Goal: Task Accomplishment & Management: Manage account settings

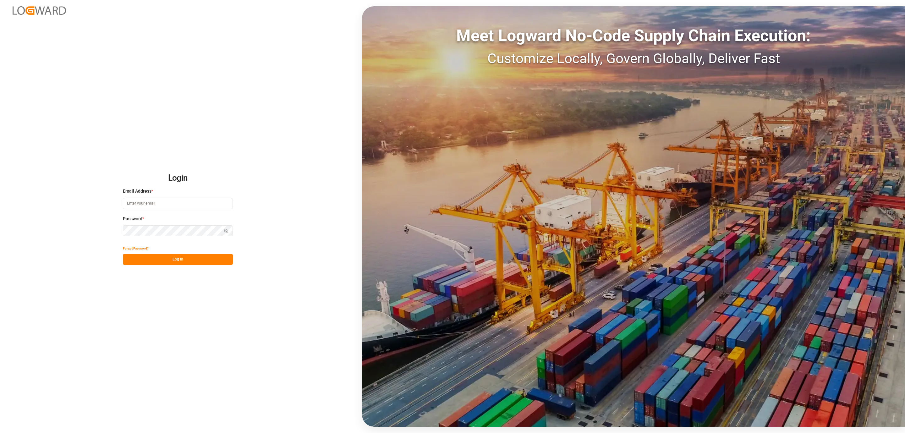
type input "[PERSON_NAME][EMAIL_ADDRESS][DOMAIN_NAME]"
click at [159, 262] on button "Log In" at bounding box center [178, 259] width 110 height 11
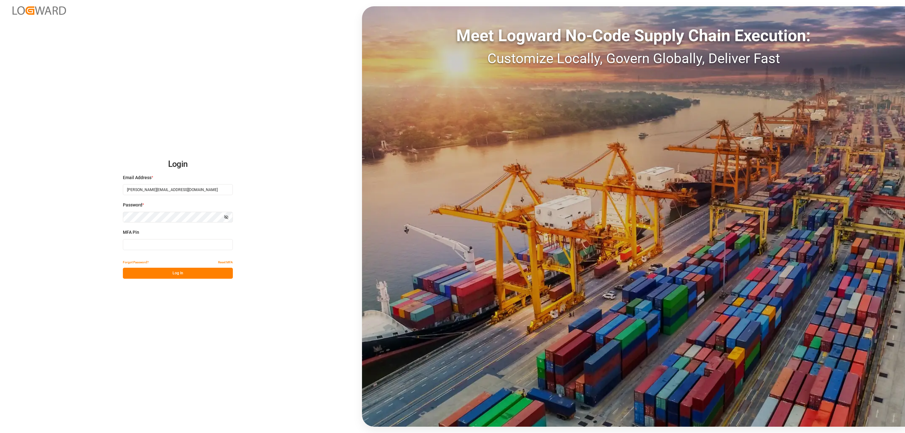
click at [130, 241] on input at bounding box center [178, 244] width 110 height 11
type input "386846"
click at [136, 275] on button "Log In" at bounding box center [178, 273] width 110 height 11
drag, startPoint x: 158, startPoint y: 248, endPoint x: 112, endPoint y: 248, distance: 46.2
click at [112, 248] on div "Login Email Address * daniel.sokolyk@jamindustries.com Password * Show password…" at bounding box center [452, 216] width 905 height 433
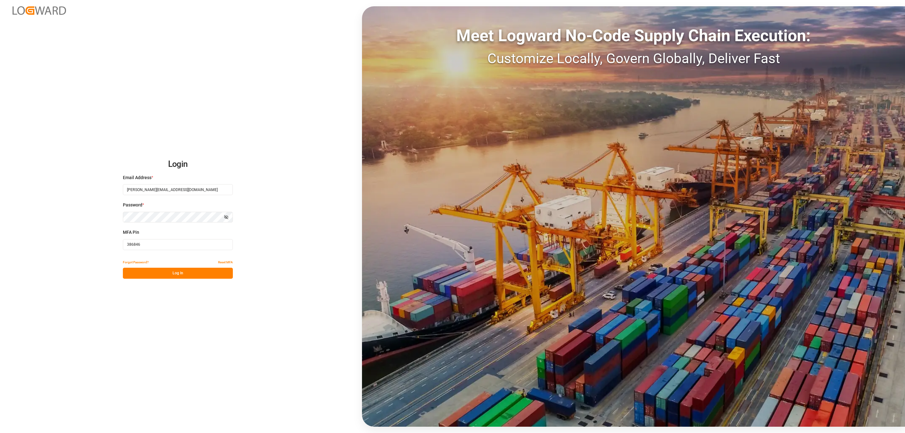
click at [163, 245] on input "386846" at bounding box center [178, 244] width 110 height 11
click at [162, 245] on input "386846" at bounding box center [178, 244] width 110 height 11
type input "725329"
click at [215, 271] on button "Log In" at bounding box center [178, 273] width 110 height 11
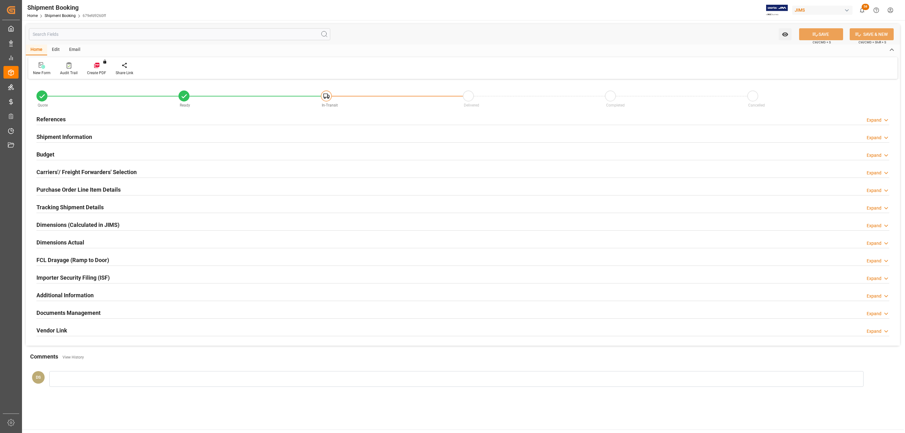
type input "0"
type input "22-09-2025"
click at [133, 114] on div "References Expand" at bounding box center [462, 119] width 853 height 12
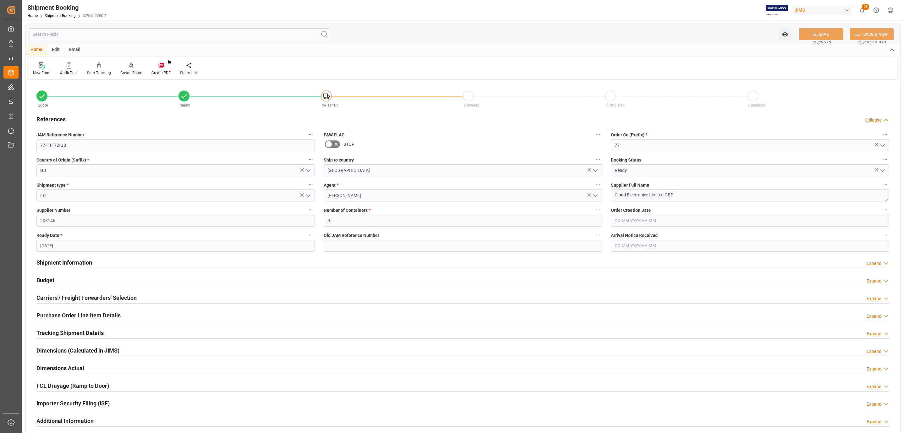
click at [97, 315] on h2 "Purchase Order Line Item Details" at bounding box center [78, 315] width 84 height 8
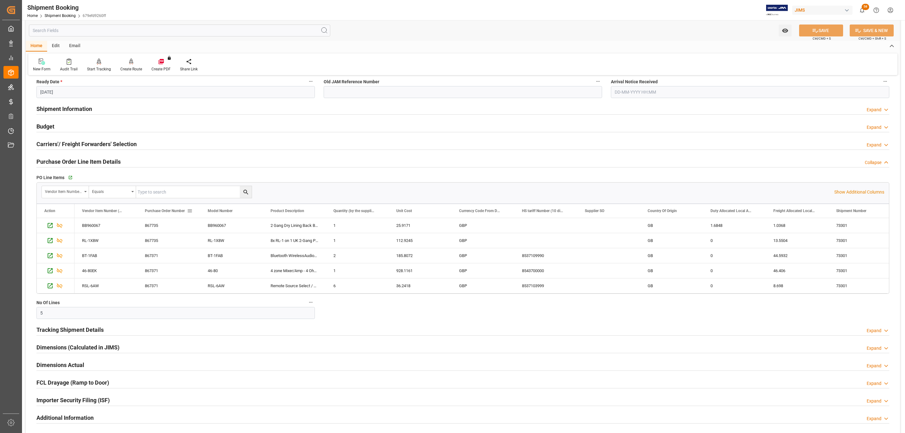
scroll to position [189, 0]
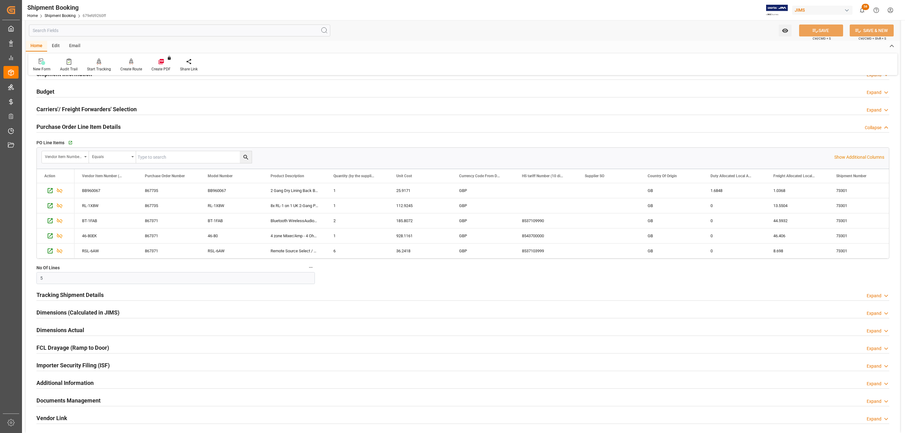
click at [97, 297] on h2 "Tracking Shipment Details" at bounding box center [69, 295] width 67 height 8
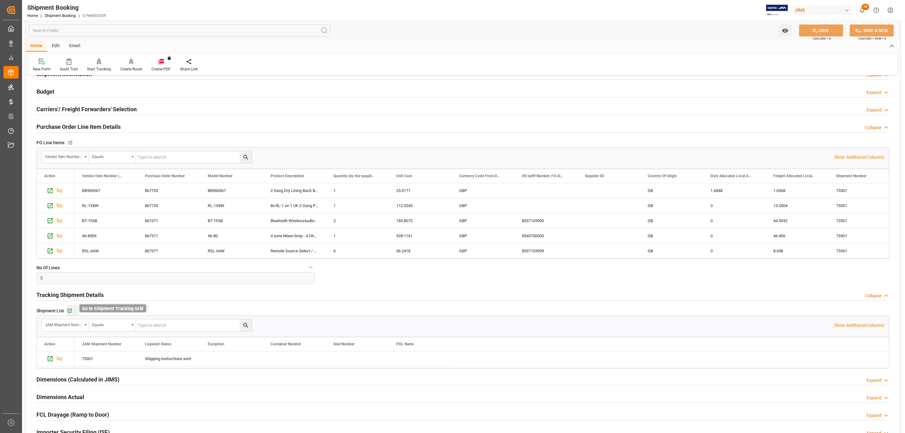
click at [72, 313] on icon "button" at bounding box center [69, 310] width 5 height 5
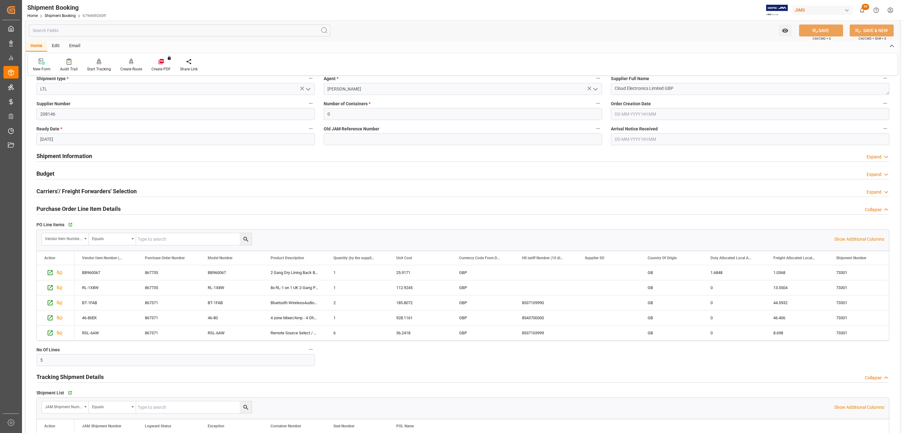
scroll to position [0, 0]
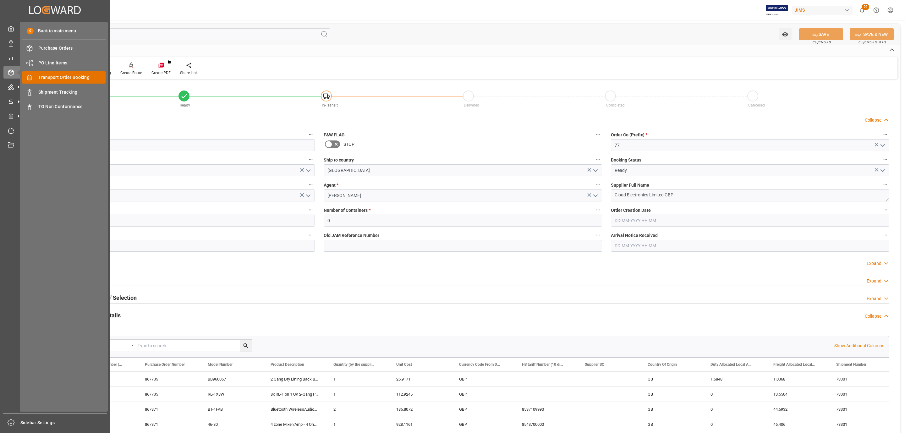
click at [61, 75] on span "Transport Order Booking" at bounding box center [72, 77] width 68 height 7
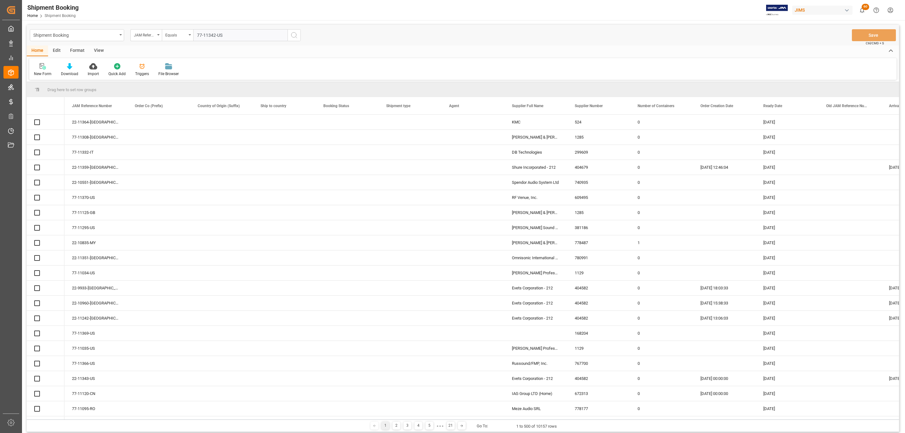
type input "77-11342-US"
click at [295, 36] on icon "search button" at bounding box center [294, 35] width 8 height 8
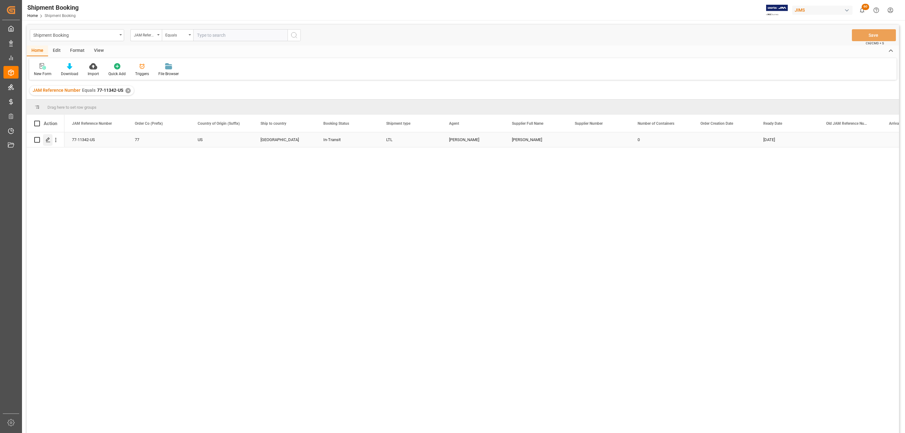
click at [47, 141] on icon "Press SPACE to select this row." at bounding box center [48, 139] width 5 height 5
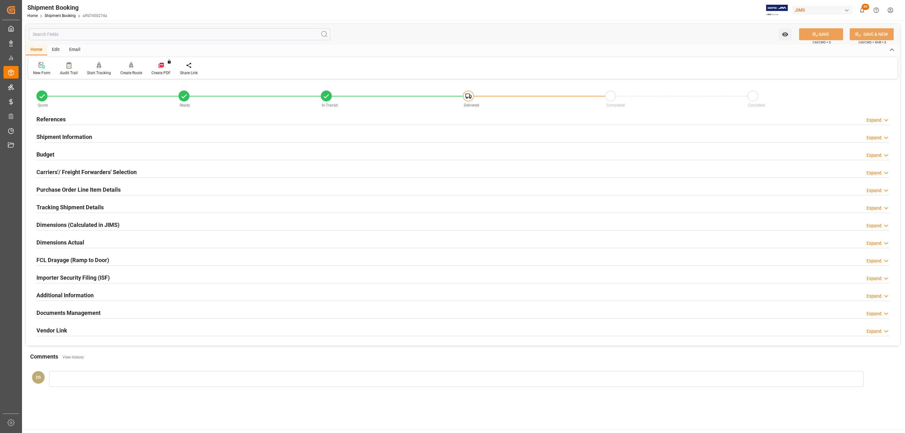
click at [63, 119] on h2 "References" at bounding box center [50, 119] width 29 height 8
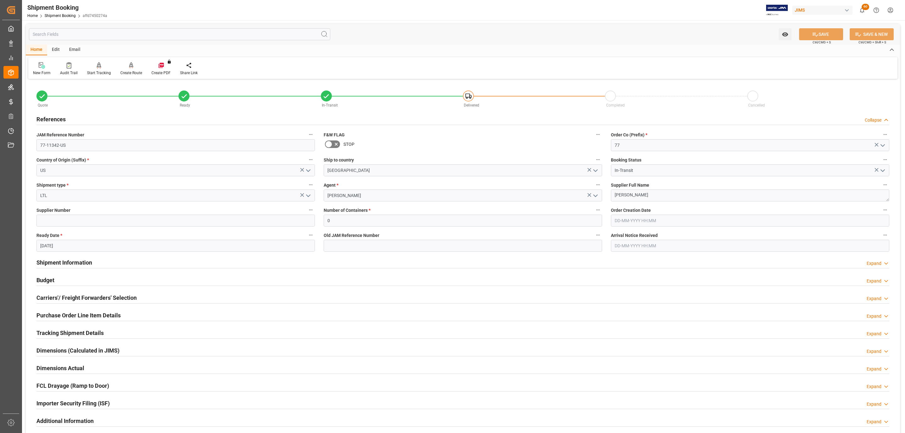
click at [63, 119] on h2 "References" at bounding box center [50, 119] width 29 height 8
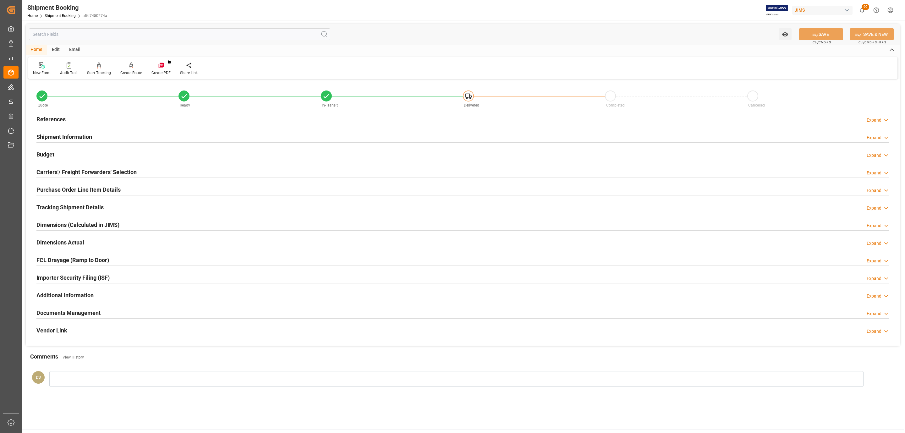
click at [64, 210] on h2 "Tracking Shipment Details" at bounding box center [69, 207] width 67 height 8
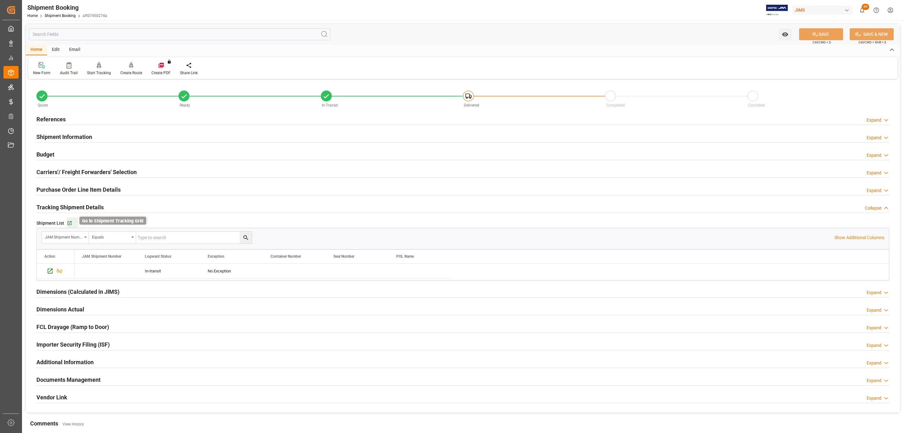
click at [68, 225] on icon "button" at bounding box center [70, 223] width 4 height 4
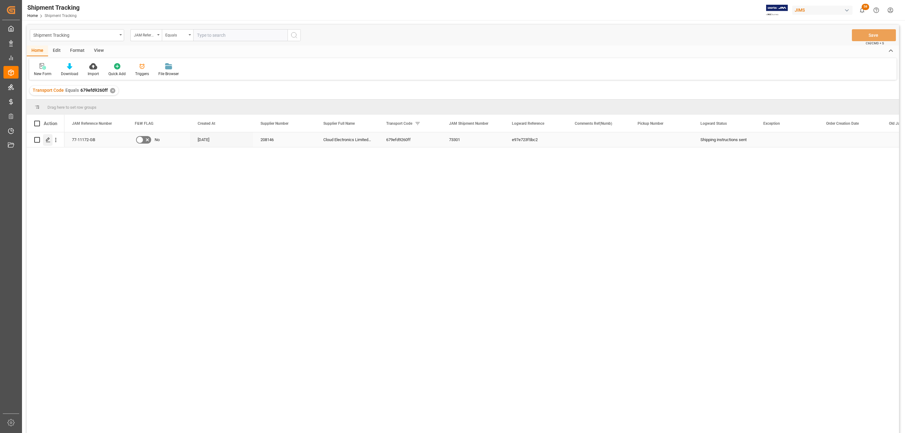
click at [50, 139] on icon "Press SPACE to select this row." at bounding box center [48, 139] width 5 height 5
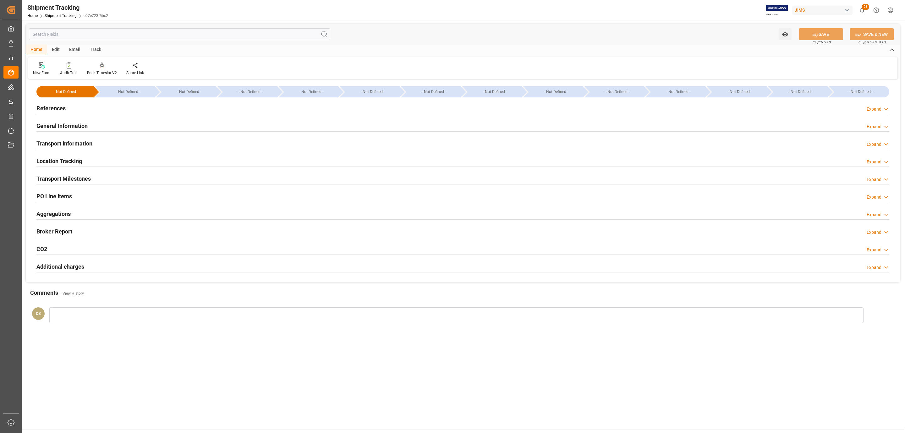
click at [64, 193] on h2 "PO Line Items" at bounding box center [54, 196] width 36 height 8
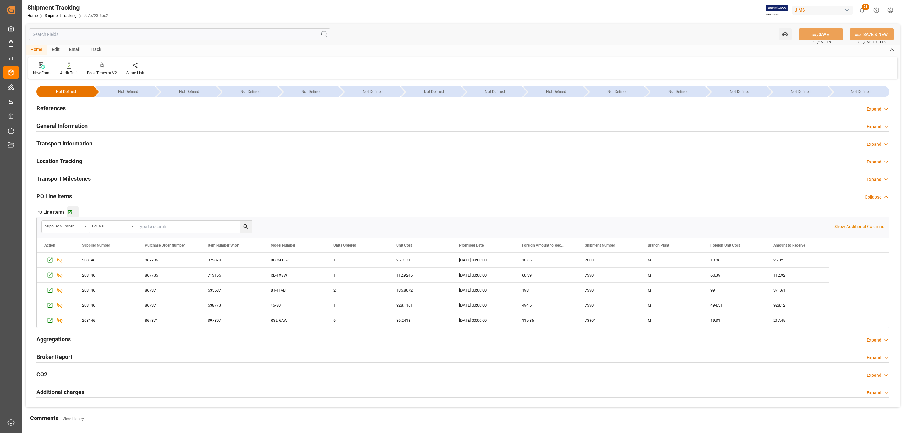
click at [73, 212] on div "Go to Purchase Order Line Item Grid" at bounding box center [72, 212] width 11 height 5
click at [96, 110] on div "References Expand" at bounding box center [462, 108] width 853 height 12
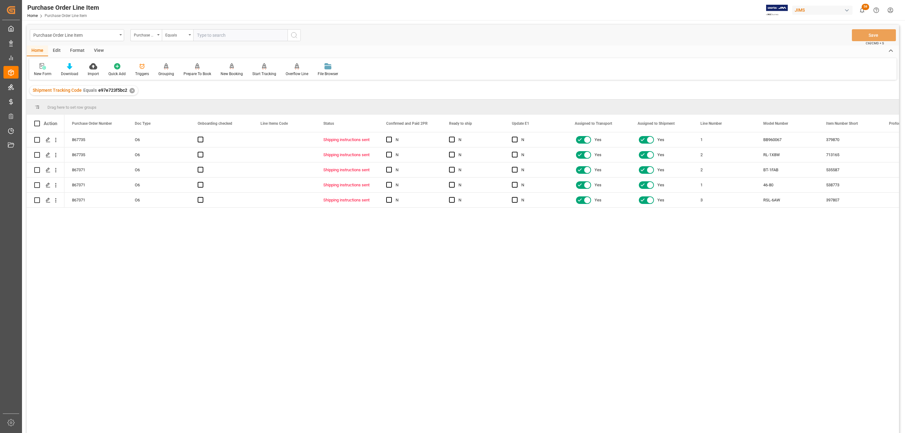
click at [98, 51] on div "View" at bounding box center [98, 51] width 19 height 11
click at [70, 72] on div "Standard Templates" at bounding box center [71, 74] width 31 height 6
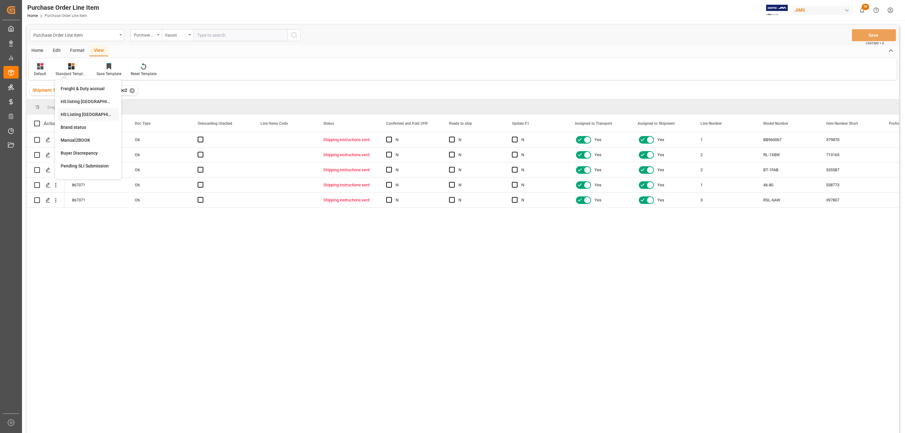
click at [86, 113] on div "HS Listing CANADA" at bounding box center [88, 114] width 55 height 7
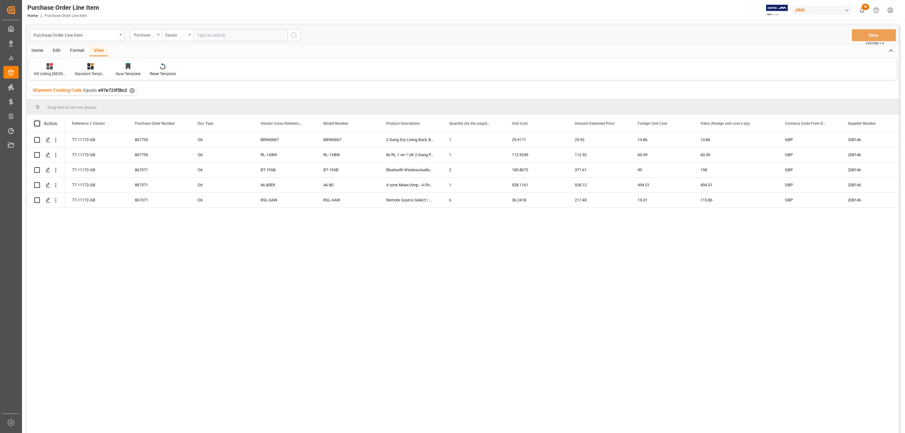
click at [39, 123] on span at bounding box center [37, 124] width 6 height 6
click at [39, 121] on input "checkbox" at bounding box center [39, 121] width 0 height 0
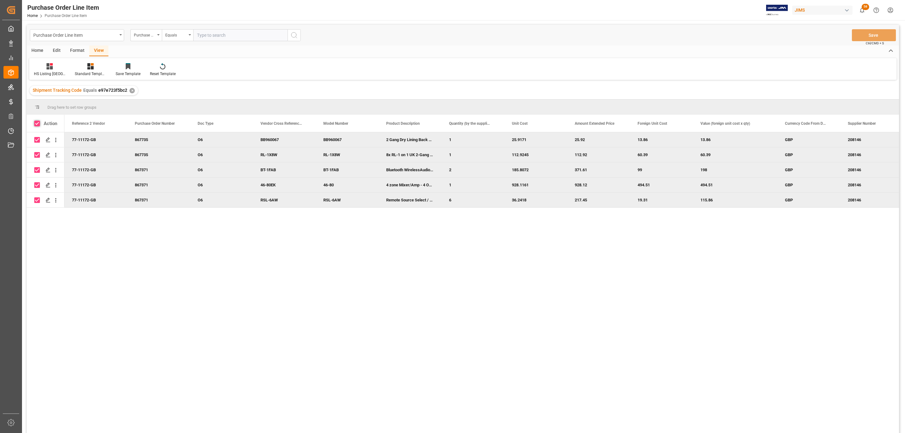
checkbox input "true"
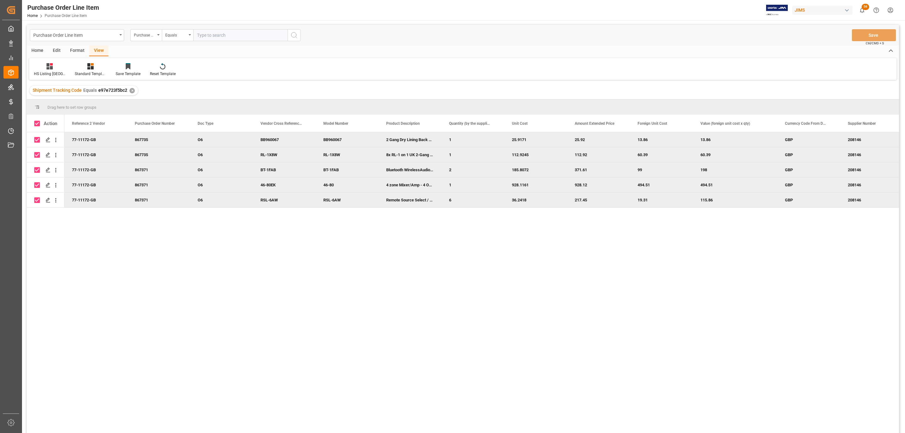
click at [35, 46] on div "Home" at bounding box center [37, 51] width 21 height 11
click at [64, 66] on div at bounding box center [69, 66] width 17 height 7
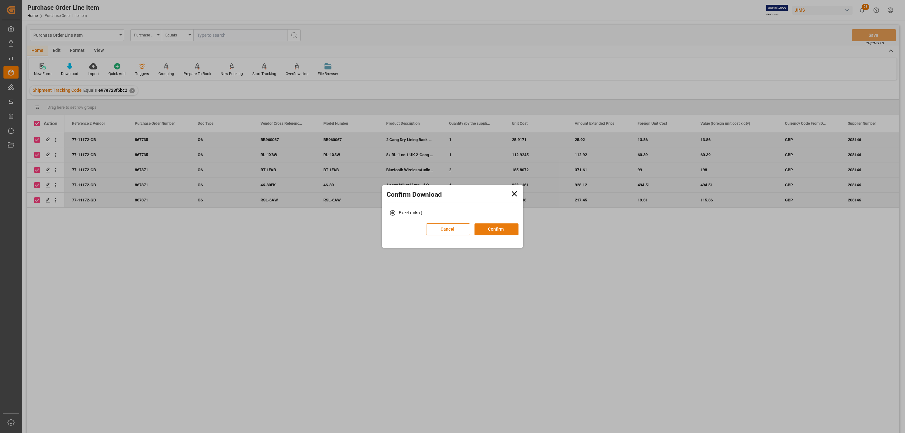
click at [497, 230] on button "Confirm" at bounding box center [497, 230] width 44 height 12
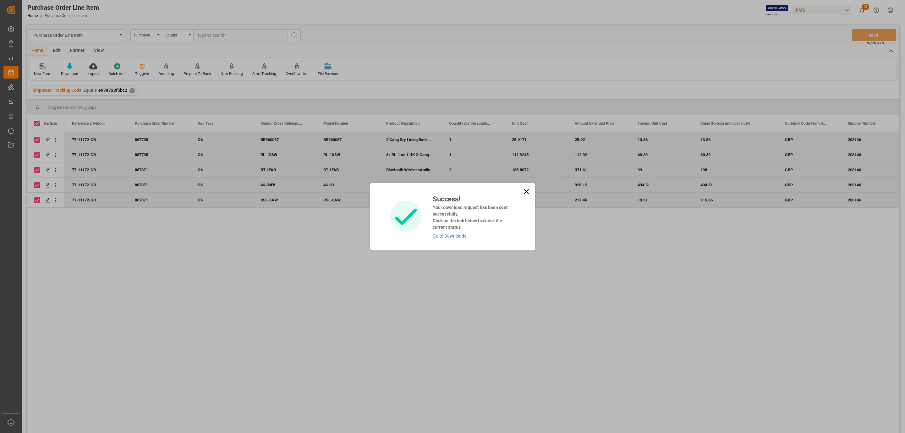
click at [442, 232] on div "Success! Your download request has been sent successfully. Click on the link be…" at bounding box center [471, 217] width 87 height 46
click at [443, 236] on link "Go to Downloads" at bounding box center [450, 236] width 34 height 5
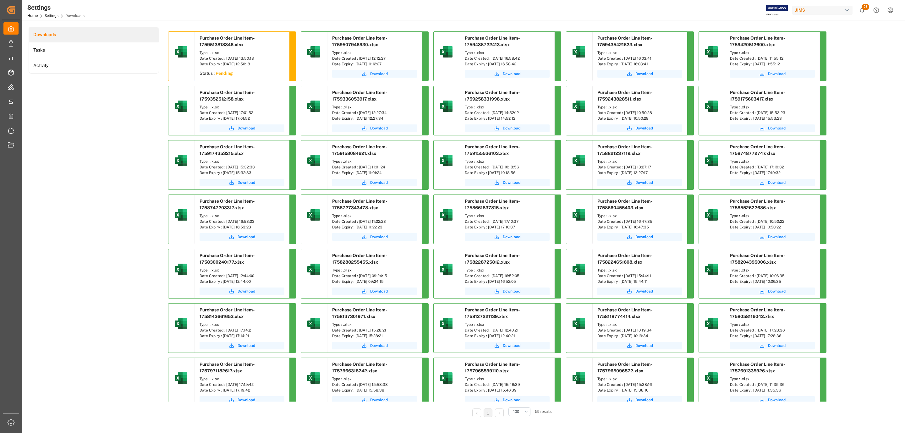
click at [59, 147] on div "Downloads Tasks Activity" at bounding box center [94, 227] width 130 height 400
click at [224, 75] on button "Download" at bounding box center [242, 74] width 85 height 8
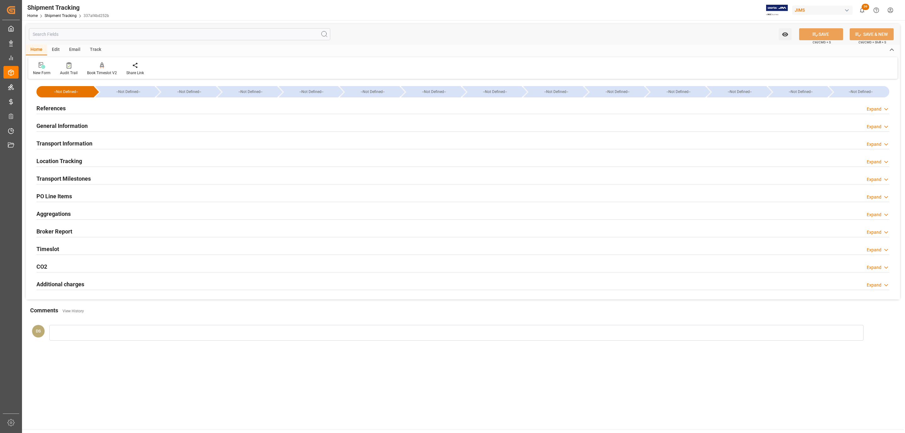
click at [115, 108] on div "References Expand" at bounding box center [462, 108] width 853 height 12
drag, startPoint x: 73, startPoint y: 195, endPoint x: 85, endPoint y: 196, distance: 12.4
click at [73, 195] on div "PO Line Items Expand" at bounding box center [462, 196] width 853 height 12
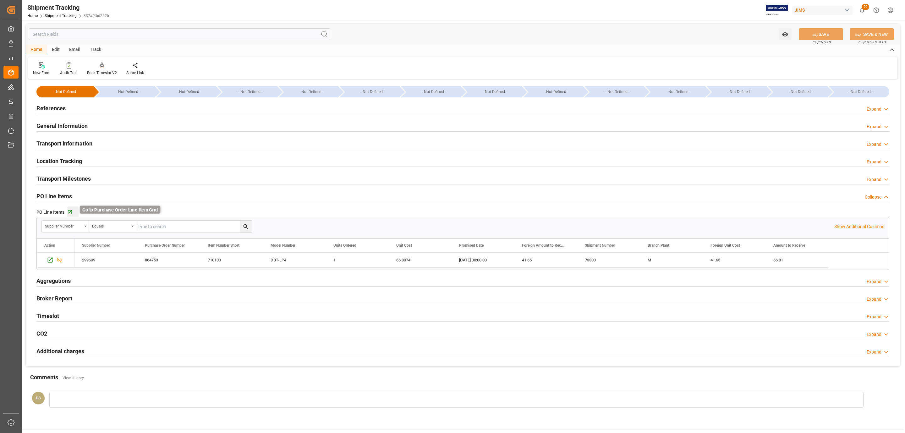
click at [68, 210] on icon "button" at bounding box center [69, 212] width 5 height 5
click at [62, 103] on div "References" at bounding box center [50, 108] width 29 height 12
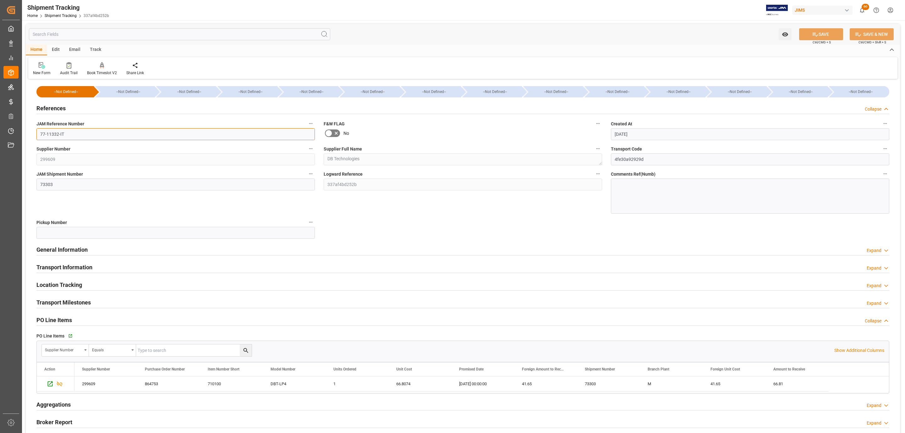
click at [78, 132] on input "77-11332-IT" at bounding box center [175, 134] width 279 height 12
click at [89, 265] on h2 "Transport Information" at bounding box center [64, 267] width 56 height 8
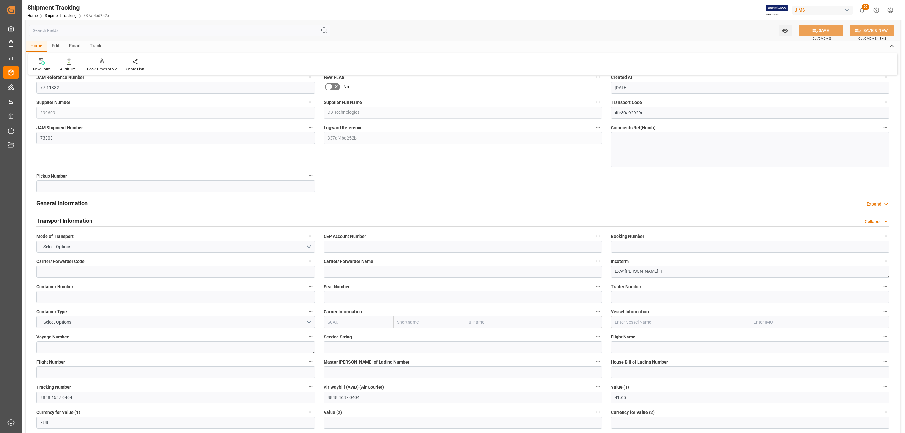
scroll to position [141, 0]
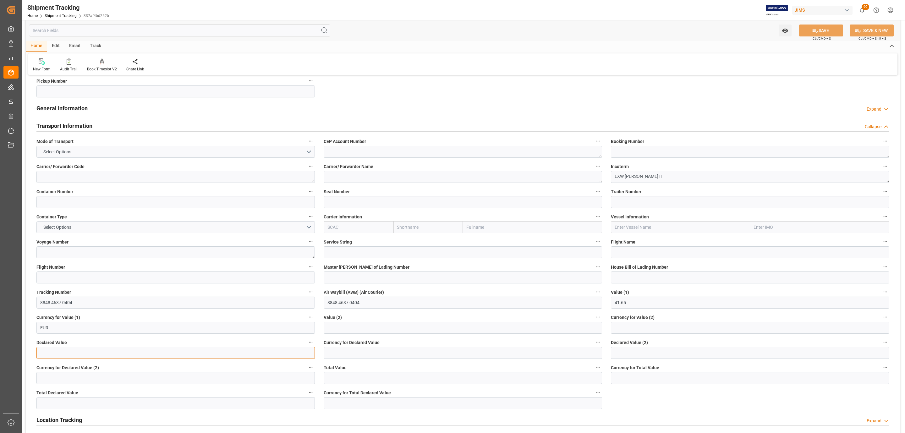
click at [57, 352] on input "text" at bounding box center [175, 353] width 279 height 12
type input "41.65"
type input "EUR"
click at [812, 31] on icon at bounding box center [815, 30] width 7 height 7
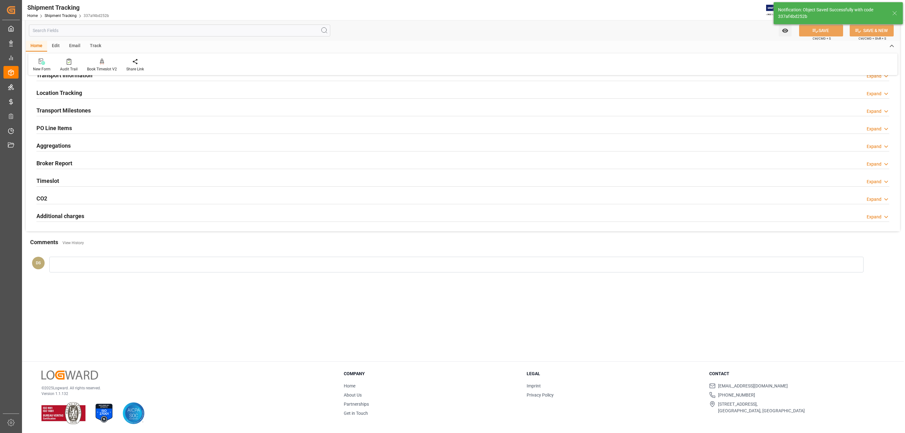
scroll to position [17, 0]
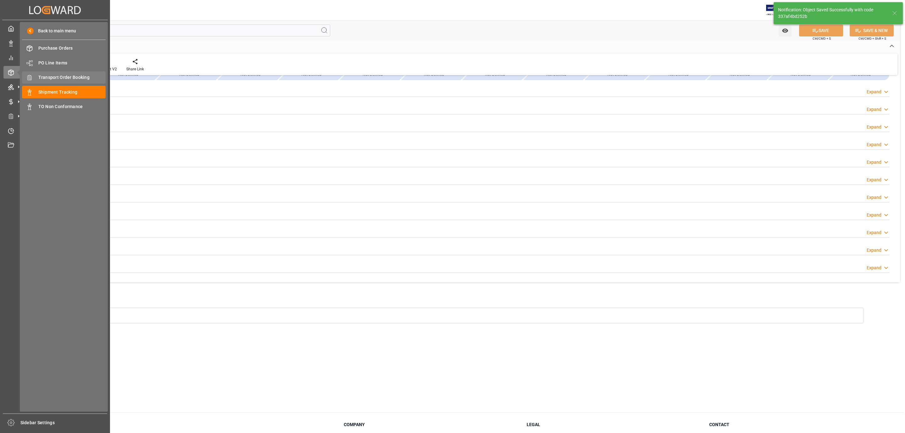
click at [63, 76] on span "Transport Order Booking" at bounding box center [72, 77] width 68 height 7
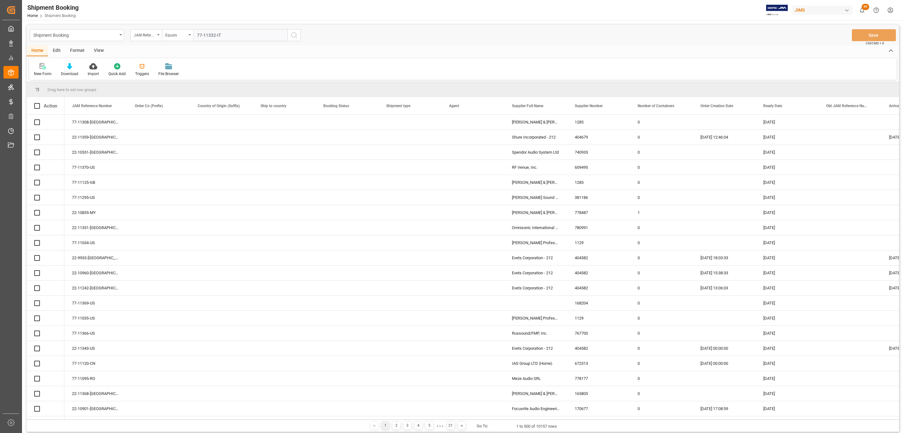
type input "77-11332-IT"
click at [297, 37] on icon "search button" at bounding box center [294, 35] width 8 height 8
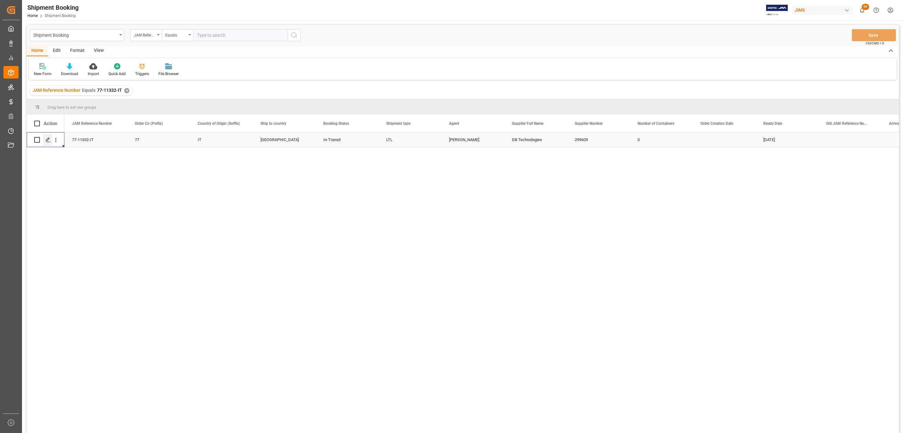
click at [50, 140] on icon "Press SPACE to select this row." at bounding box center [48, 139] width 5 height 5
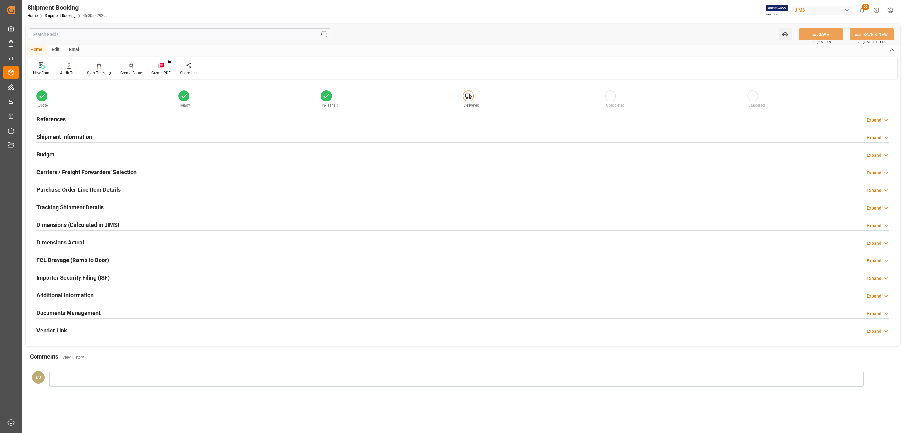
click at [86, 314] on h2 "Documents Management" at bounding box center [68, 313] width 64 height 8
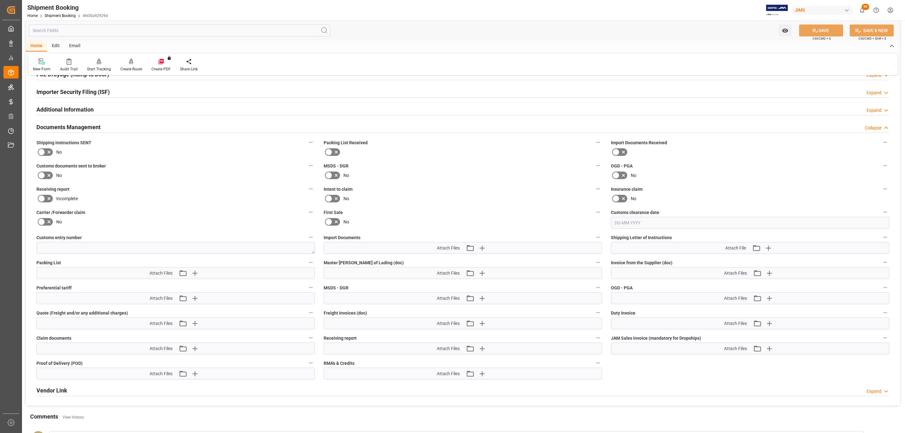
scroll to position [189, 0]
click at [48, 152] on icon at bounding box center [49, 150] width 8 height 8
click at [0, 0] on input "checkbox" at bounding box center [0, 0] width 0 height 0
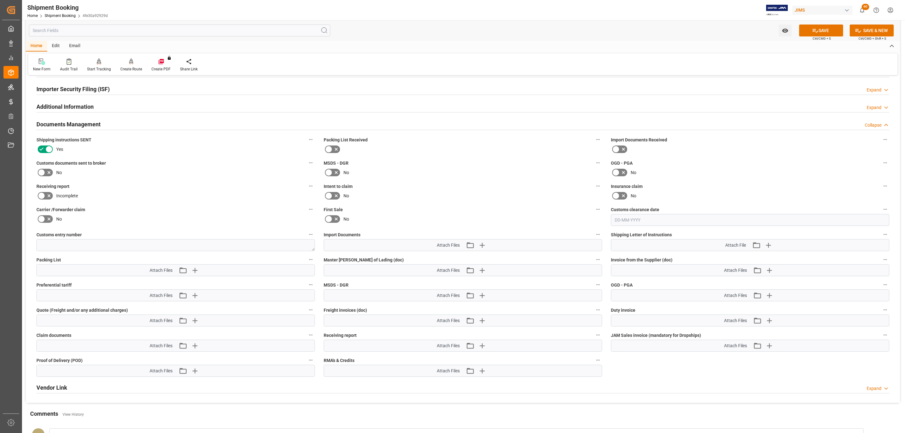
click at [49, 173] on icon at bounding box center [49, 173] width 8 height 8
click at [0, 0] on input "checkbox" at bounding box center [0, 0] width 0 height 0
click at [484, 249] on icon "button" at bounding box center [482, 245] width 10 height 10
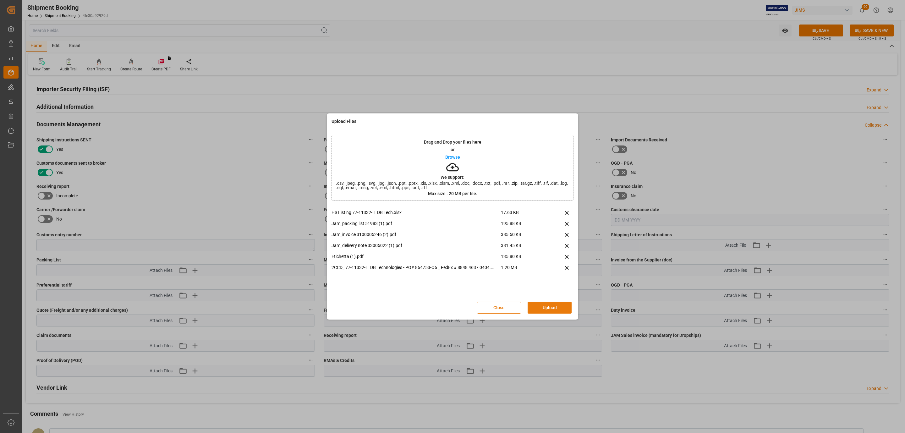
click at [545, 305] on button "Upload" at bounding box center [550, 308] width 44 height 12
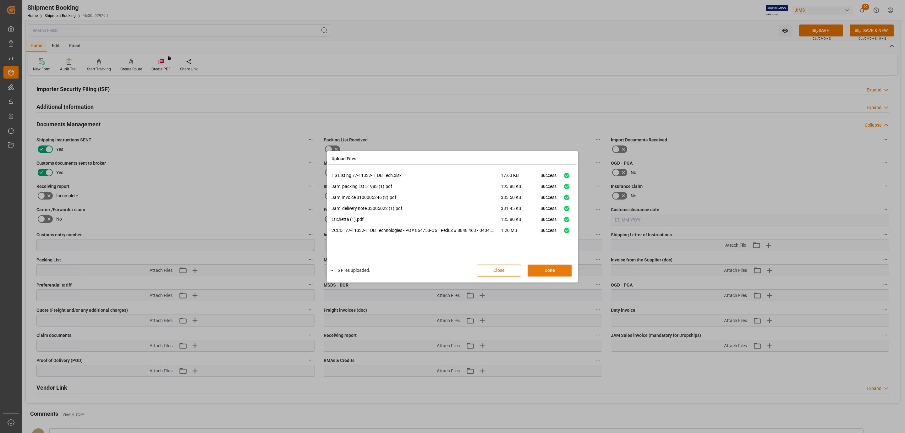
click at [536, 272] on button "Done" at bounding box center [550, 271] width 44 height 12
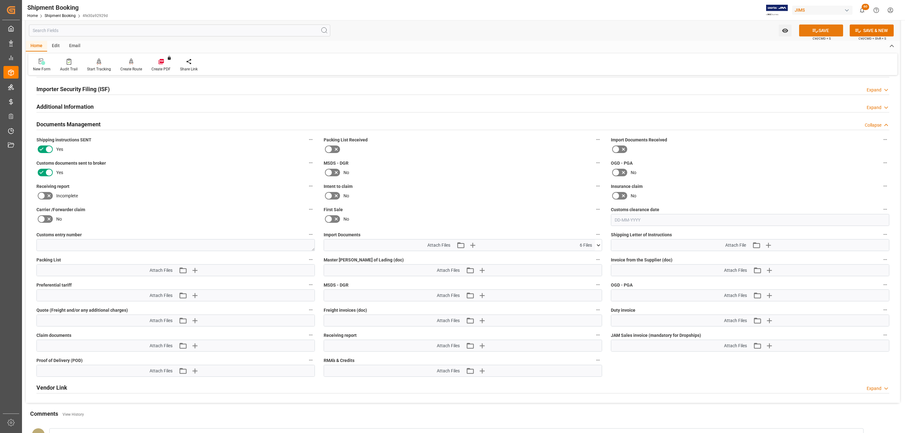
click at [822, 30] on button "SAVE" at bounding box center [821, 31] width 44 height 12
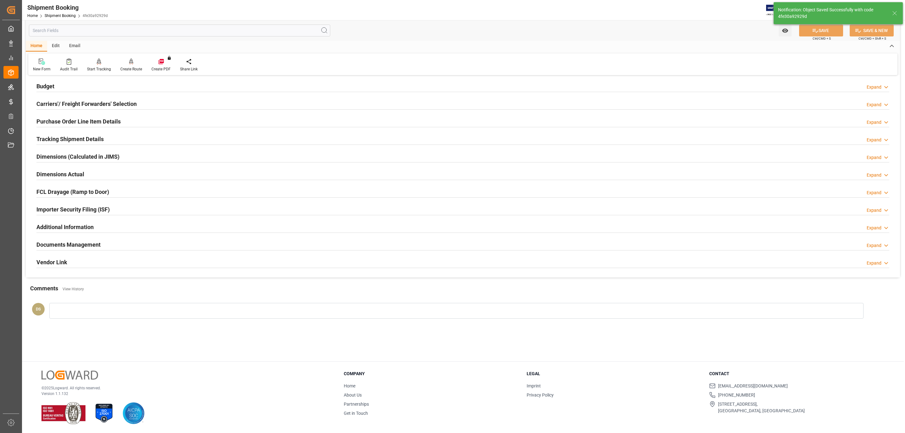
scroll to position [68, 0]
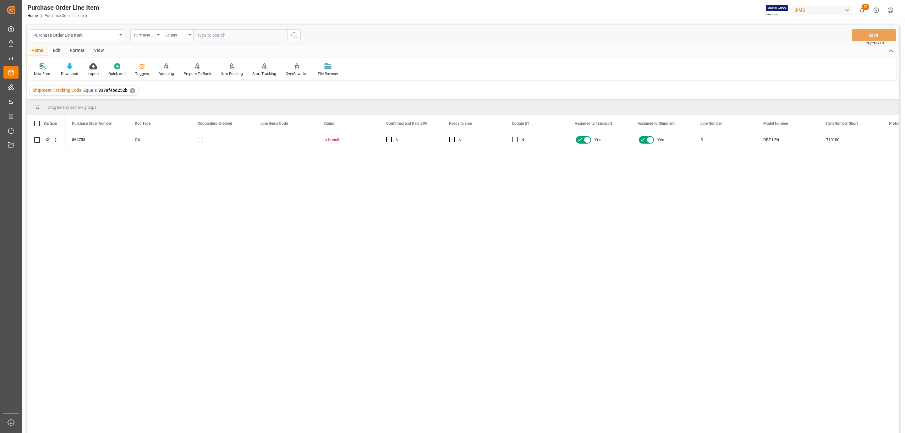
click at [99, 49] on div "View" at bounding box center [98, 51] width 19 height 11
click at [78, 61] on div "Default Standard Templates Save Template Reset Template" at bounding box center [463, 69] width 868 height 22
click at [73, 63] on div at bounding box center [71, 66] width 31 height 7
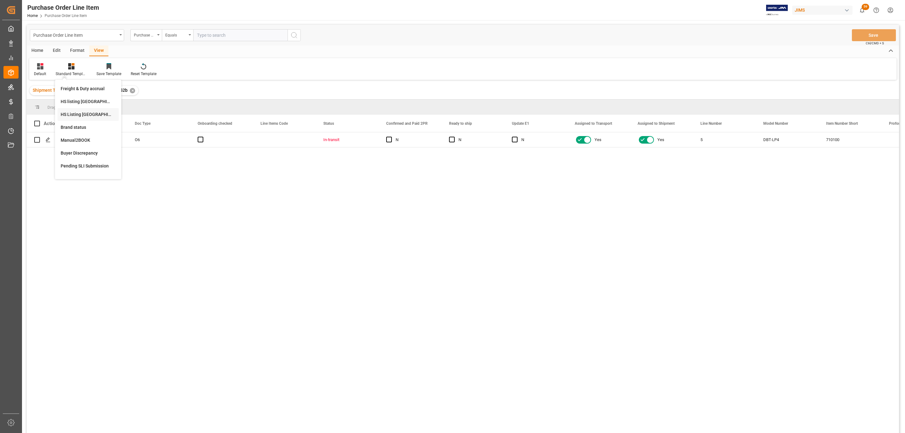
click at [92, 109] on div "HS Listing [GEOGRAPHIC_DATA]" at bounding box center [88, 114] width 61 height 13
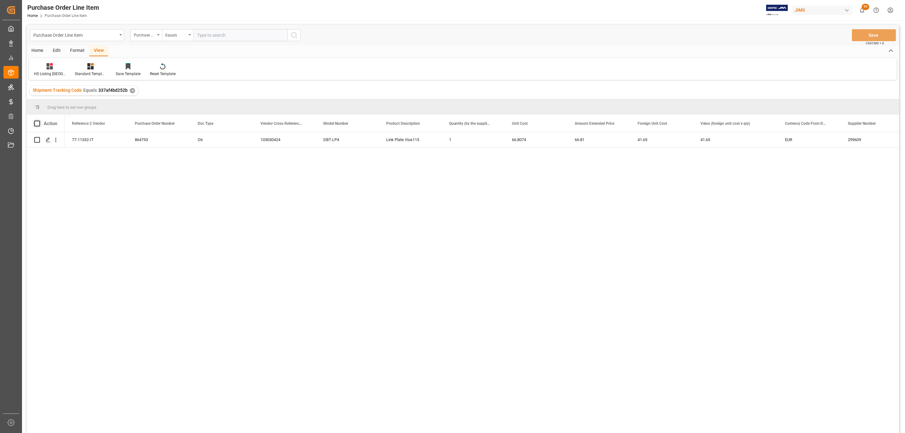
click at [35, 124] on span at bounding box center [37, 124] width 6 height 6
click at [39, 121] on input "checkbox" at bounding box center [39, 121] width 0 height 0
checkbox input "true"
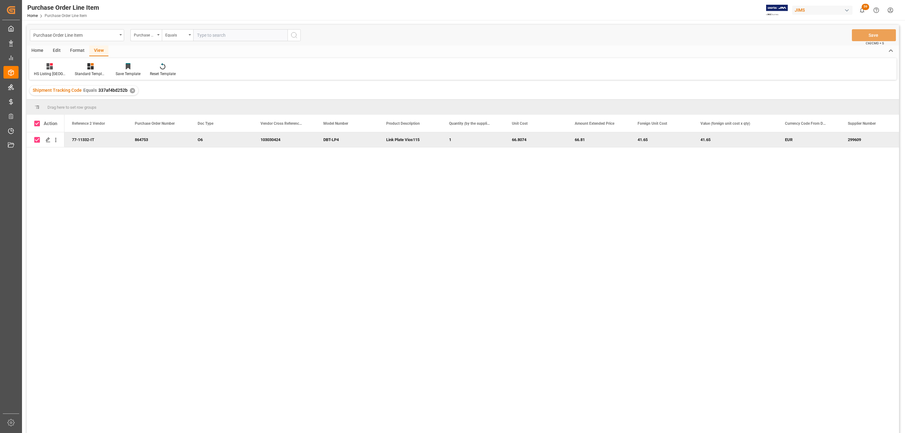
click at [38, 46] on div "Home" at bounding box center [37, 51] width 21 height 11
click at [70, 64] on icon at bounding box center [69, 66] width 5 height 6
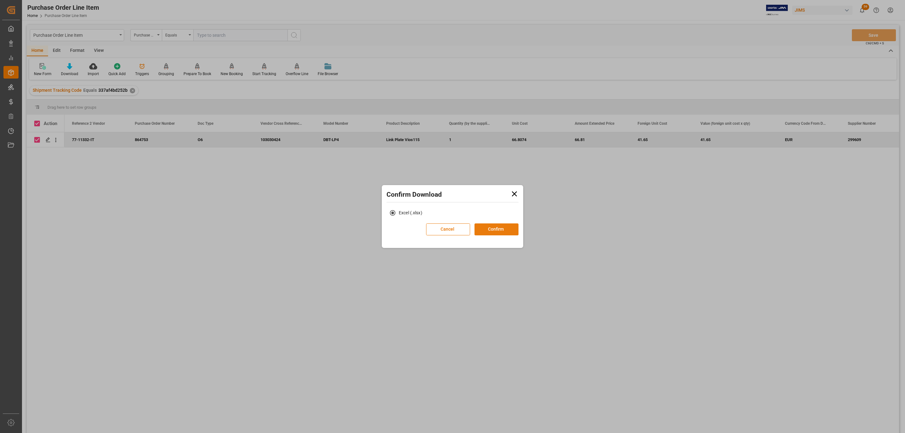
click at [497, 227] on button "Confirm" at bounding box center [497, 230] width 44 height 12
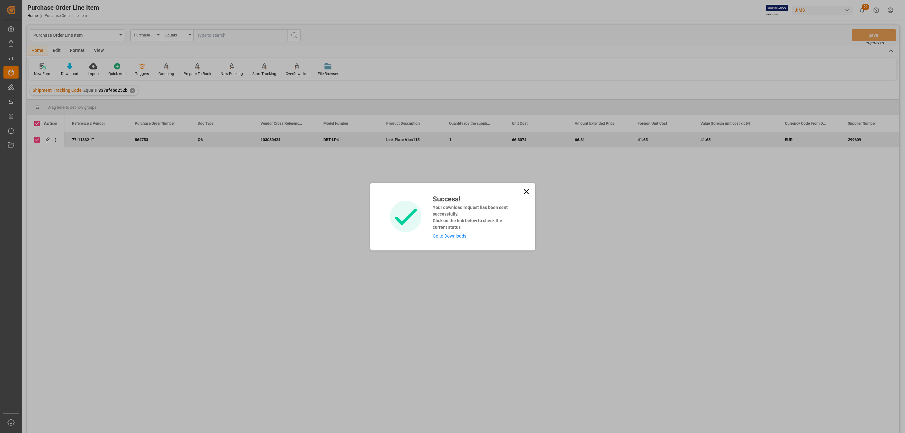
click at [456, 235] on link "Go to Downloads" at bounding box center [450, 236] width 34 height 5
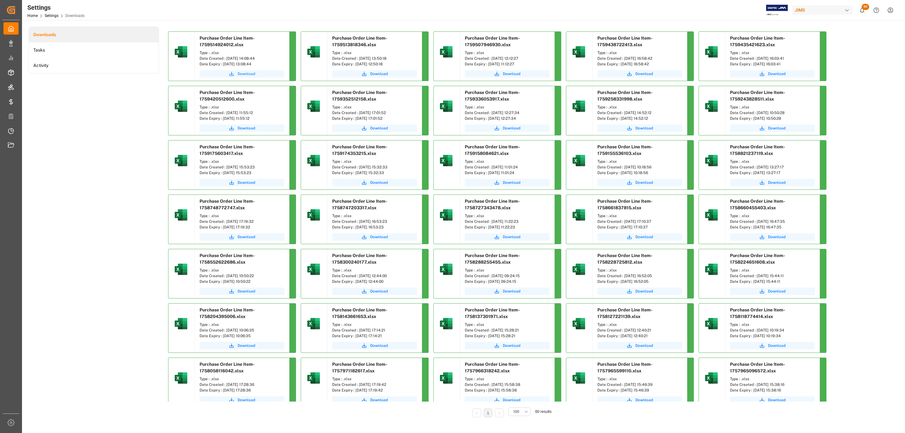
click at [252, 70] on button "Download" at bounding box center [242, 74] width 85 height 8
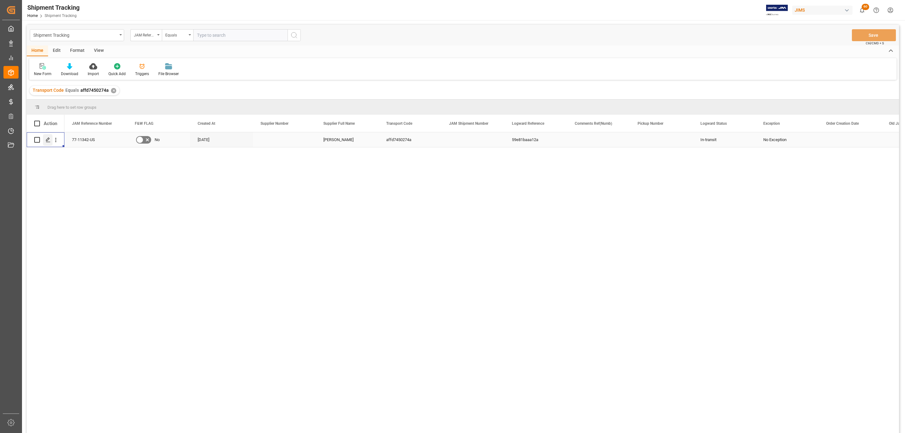
click at [47, 142] on line "Press SPACE to select this row." at bounding box center [48, 142] width 4 height 0
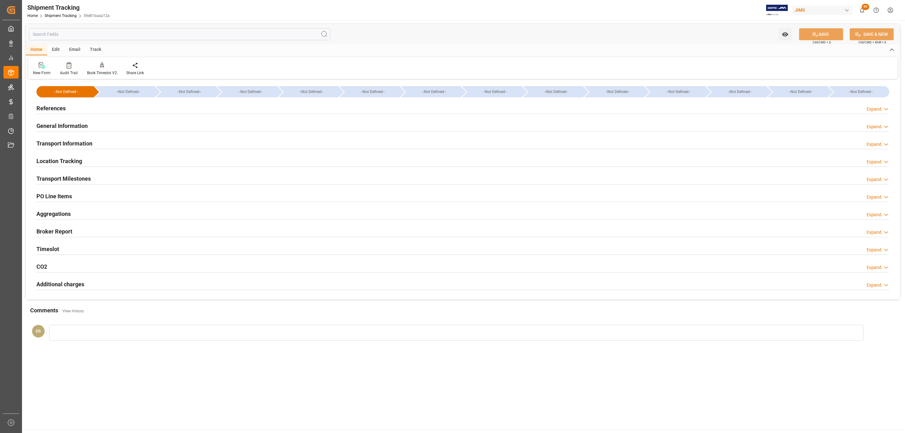
click at [74, 116] on div "References Expand" at bounding box center [463, 109] width 862 height 18
click at [77, 113] on div "References Expand" at bounding box center [462, 108] width 853 height 12
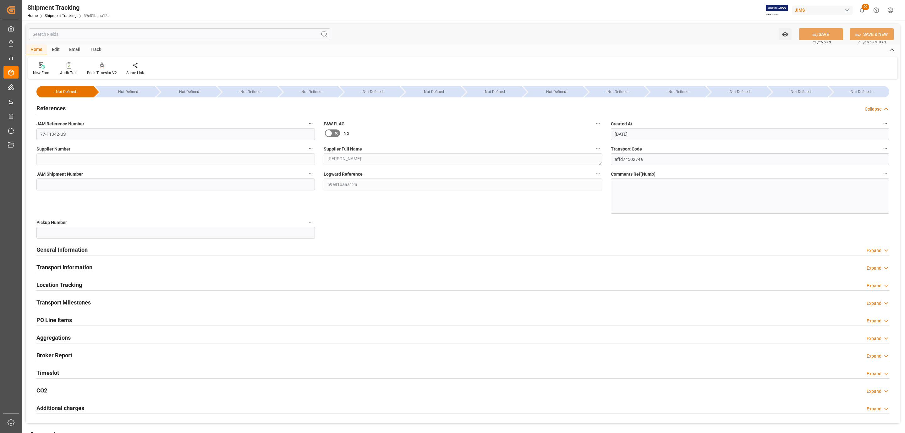
click at [63, 172] on span "JAM Shipment Number" at bounding box center [59, 174] width 47 height 7
click at [307, 172] on button "JAM Shipment Number" at bounding box center [311, 174] width 8 height 8
click at [61, 184] on div at bounding box center [452, 216] width 905 height 433
click at [49, 185] on input at bounding box center [175, 185] width 279 height 12
paste input "73308"
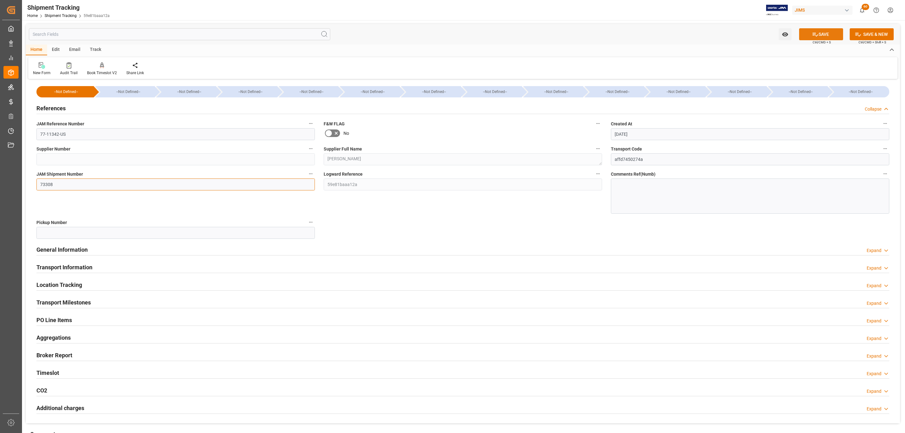
type input "73308"
drag, startPoint x: 820, startPoint y: 34, endPoint x: 718, endPoint y: 0, distance: 107.8
click at [820, 34] on button "SAVE" at bounding box center [821, 34] width 44 height 12
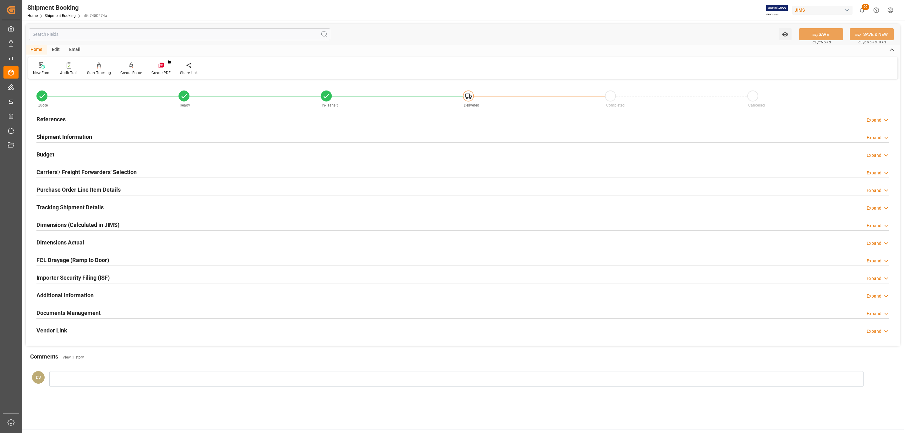
click at [106, 116] on div "References Expand" at bounding box center [462, 119] width 853 height 12
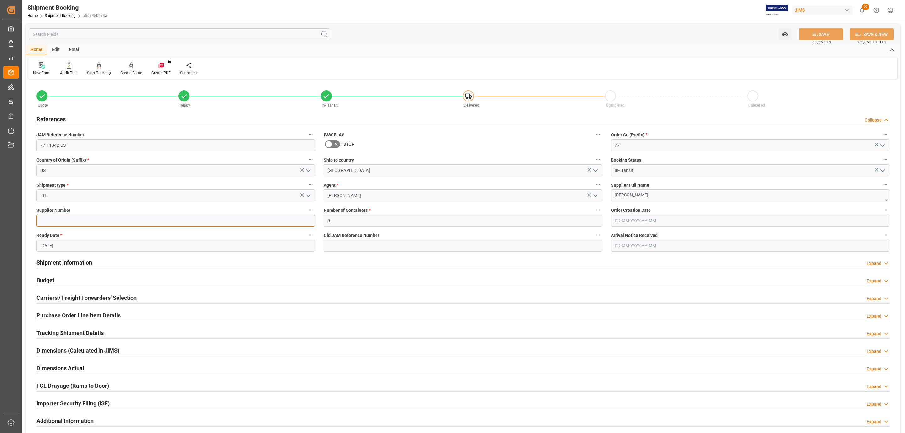
click at [66, 225] on input at bounding box center [175, 221] width 279 height 12
paste input "203756"
type input "203756"
click at [834, 29] on button "SAVE" at bounding box center [821, 34] width 44 height 12
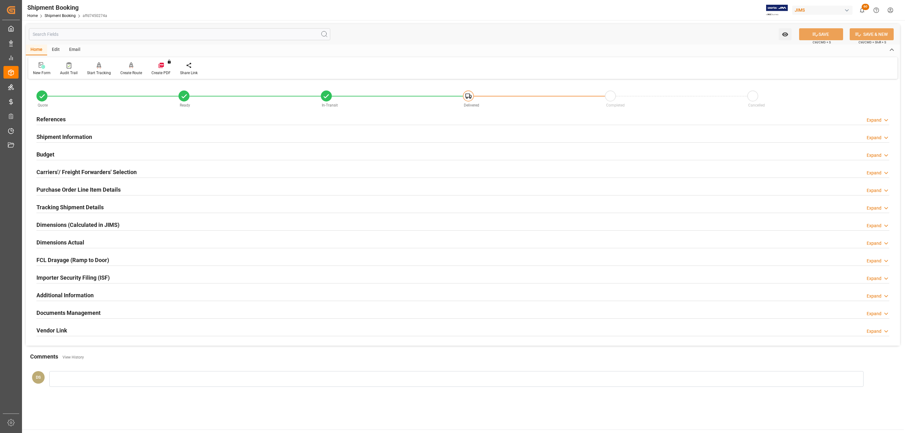
click at [62, 170] on h2 "Carriers'/ Freight Forwarders' Selection" at bounding box center [86, 172] width 100 height 8
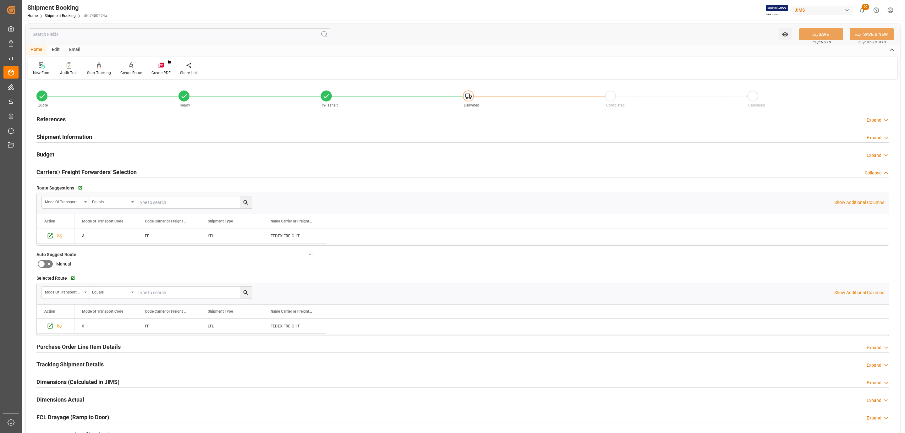
click at [63, 152] on div "Budget Expand" at bounding box center [462, 154] width 853 height 12
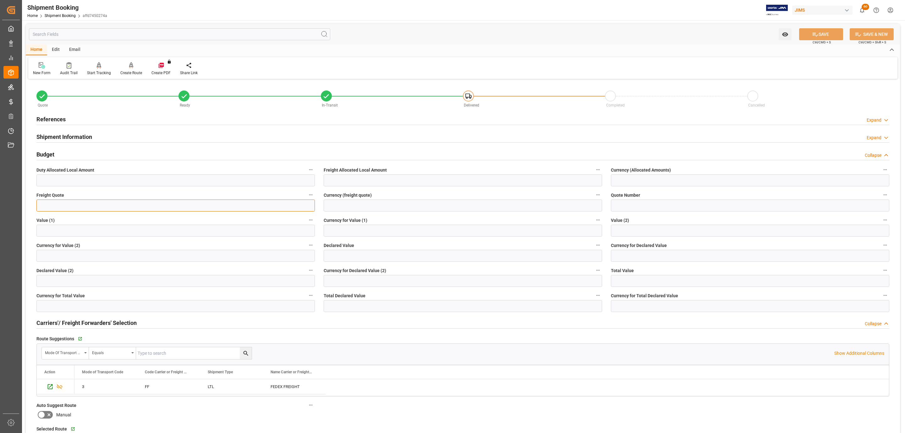
click at [59, 205] on input "text" at bounding box center [175, 206] width 279 height 12
type input "475"
type input "usd"
click at [821, 34] on button "SAVE" at bounding box center [821, 34] width 44 height 12
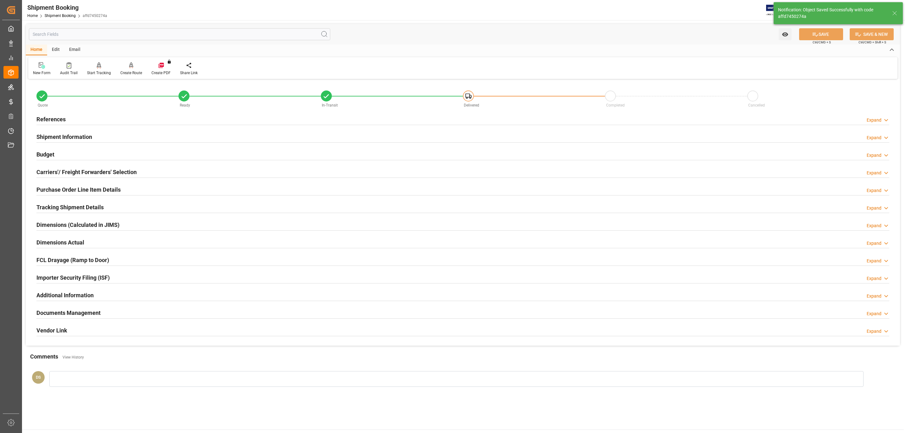
click at [64, 141] on h2 "Shipment Information" at bounding box center [64, 137] width 56 height 8
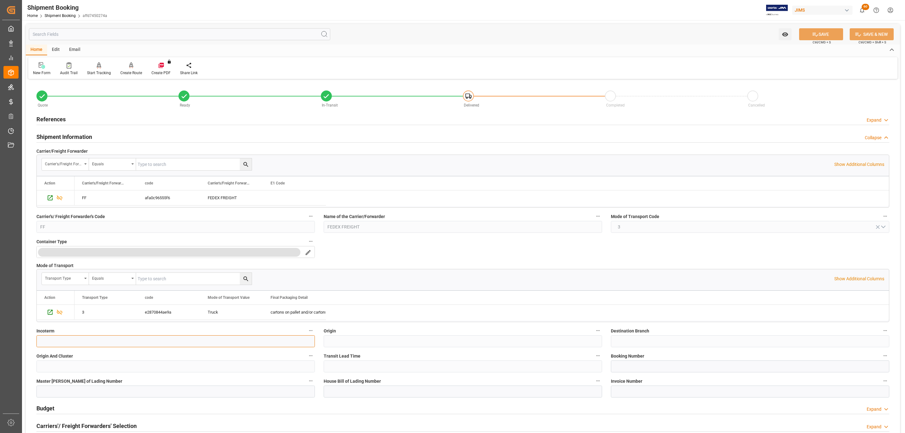
click at [79, 339] on input at bounding box center [175, 341] width 279 height 12
paste input "EXW Pacific [GEOGRAPHIC_DATA] [GEOGRAPHIC_DATA]"
type input "EXW Pacific [GEOGRAPHIC_DATA] [GEOGRAPHIC_DATA]"
click at [823, 33] on button "SAVE" at bounding box center [821, 34] width 44 height 12
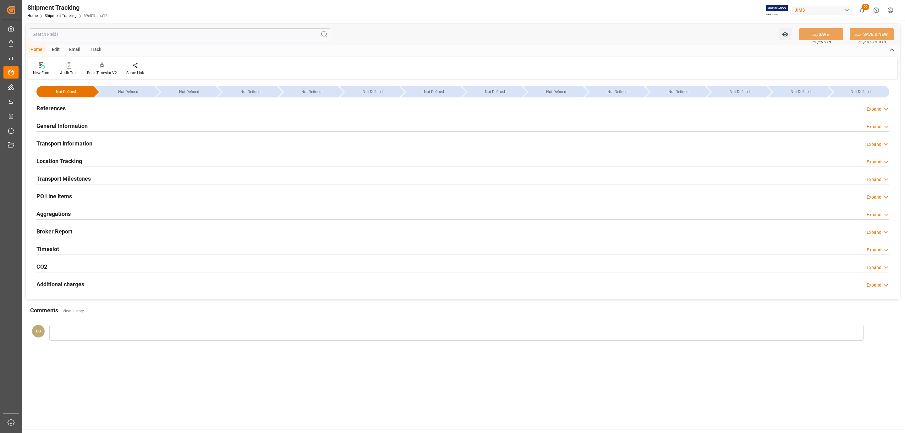
click at [98, 142] on div "Transport Information Expand" at bounding box center [462, 143] width 853 height 12
type input "[DATE]"
click at [121, 109] on div "References Expand" at bounding box center [462, 108] width 853 height 12
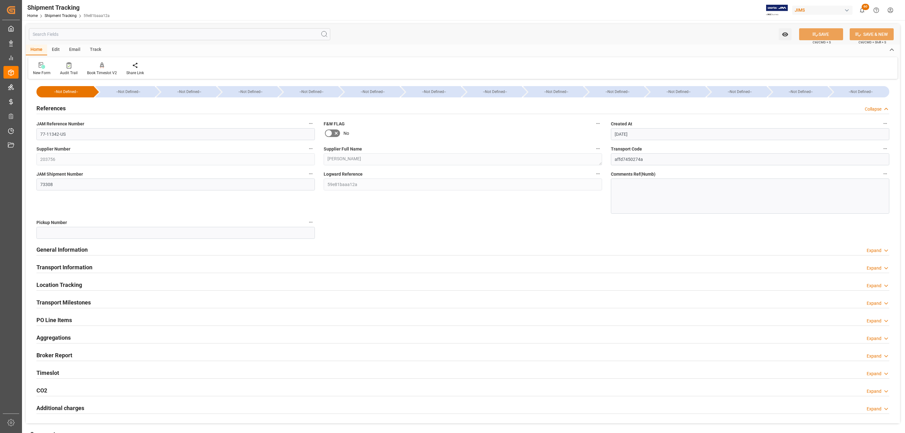
click at [70, 265] on h2 "Transport Information" at bounding box center [64, 267] width 56 height 8
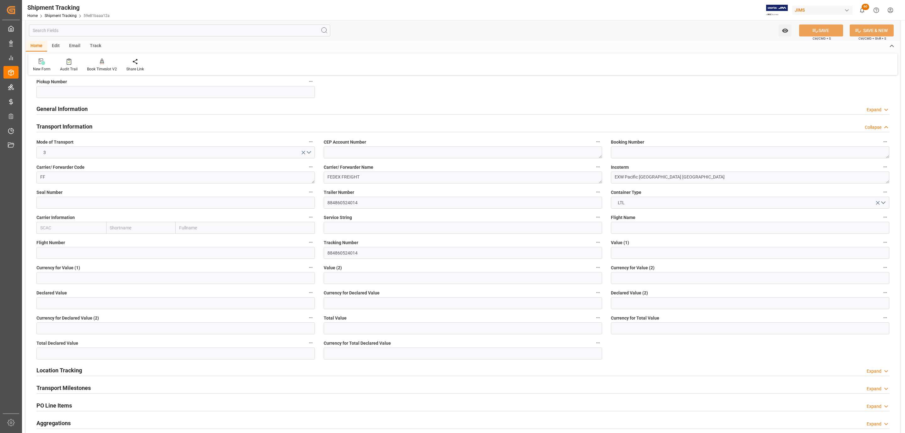
scroll to position [141, 0]
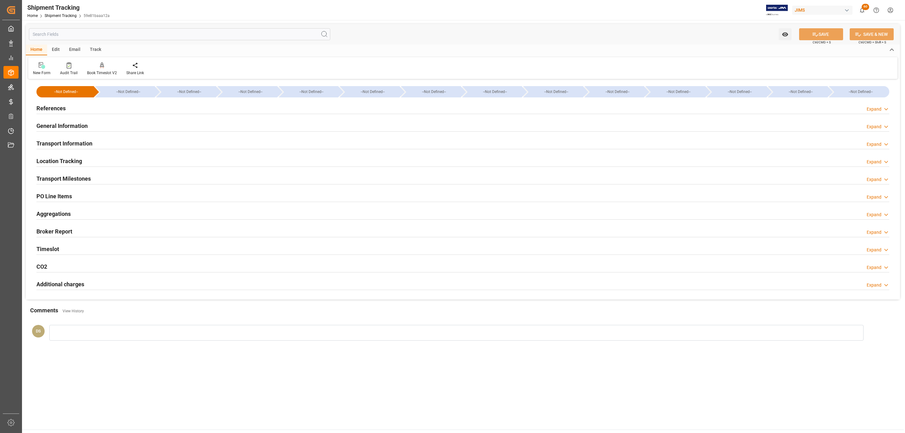
click at [80, 108] on div "References Expand" at bounding box center [462, 108] width 853 height 12
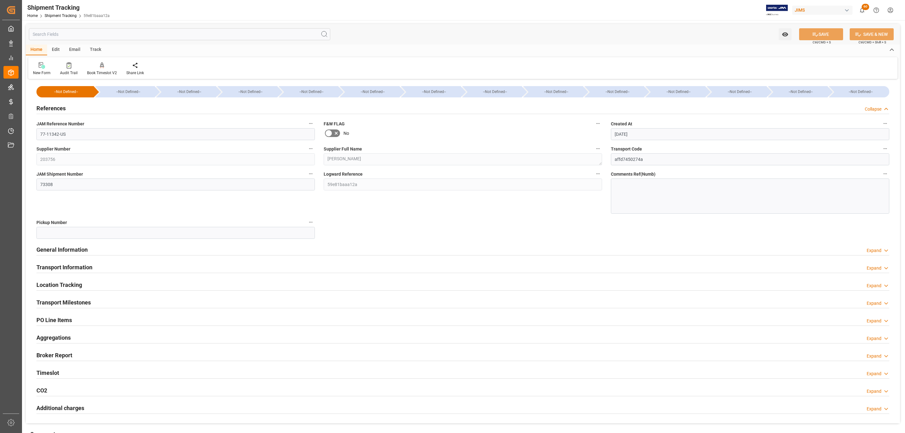
click at [59, 321] on h2 "PO Line Items" at bounding box center [54, 320] width 36 height 8
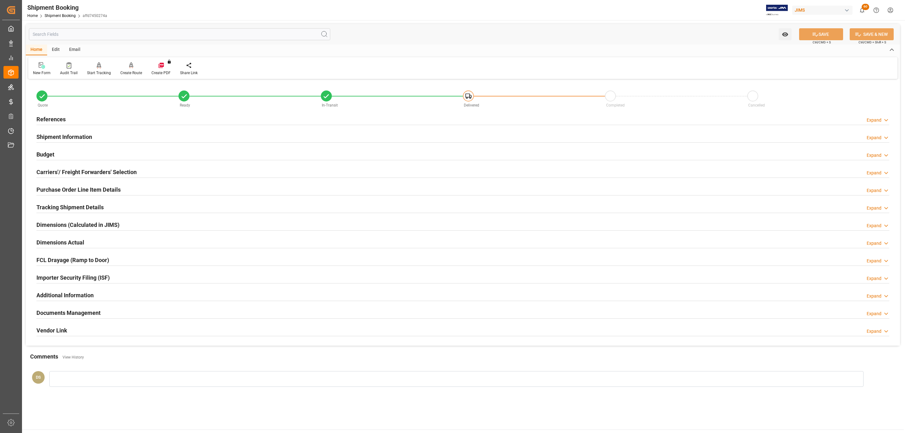
click at [153, 120] on div "References Expand" at bounding box center [462, 119] width 853 height 12
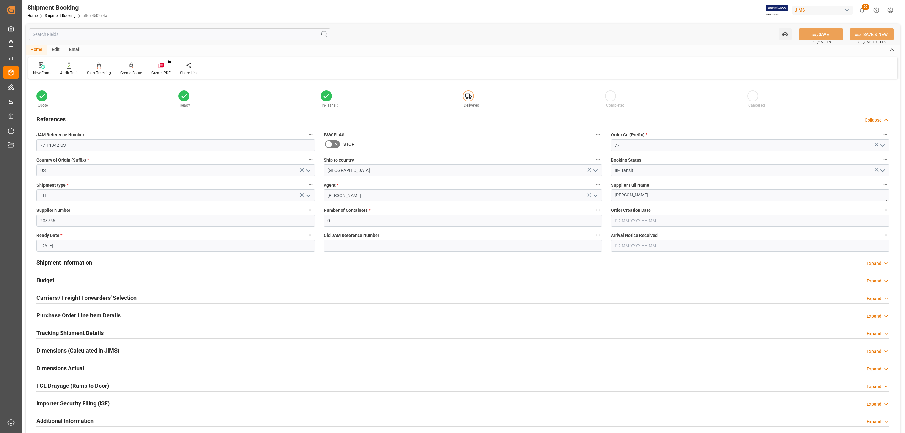
click at [153, 120] on div "References Collapse" at bounding box center [462, 119] width 853 height 12
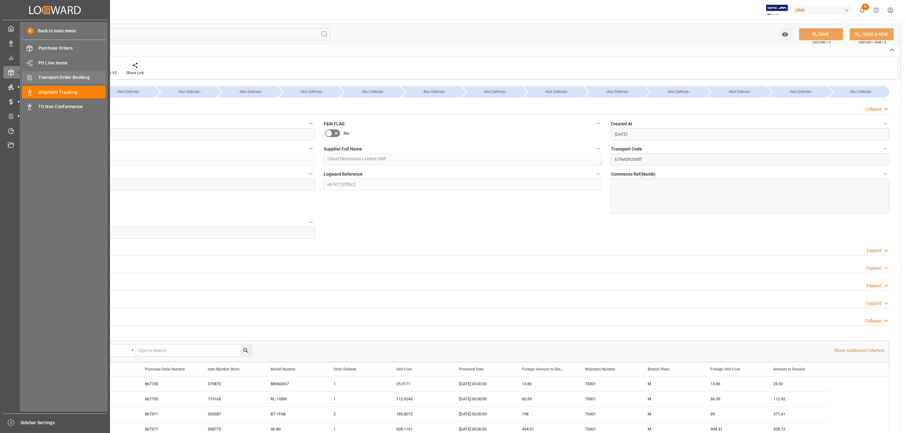
click at [69, 83] on div "Transport Order Booking Transport Order Booking" at bounding box center [64, 77] width 84 height 12
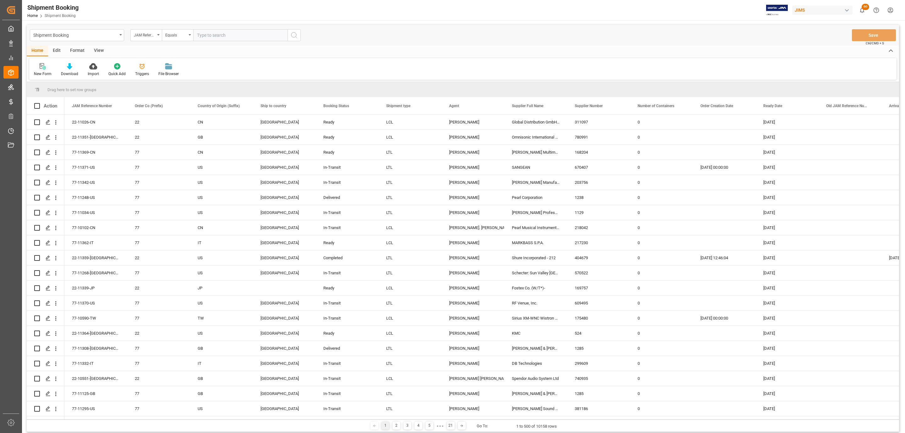
click at [40, 68] on icon at bounding box center [43, 66] width 6 height 6
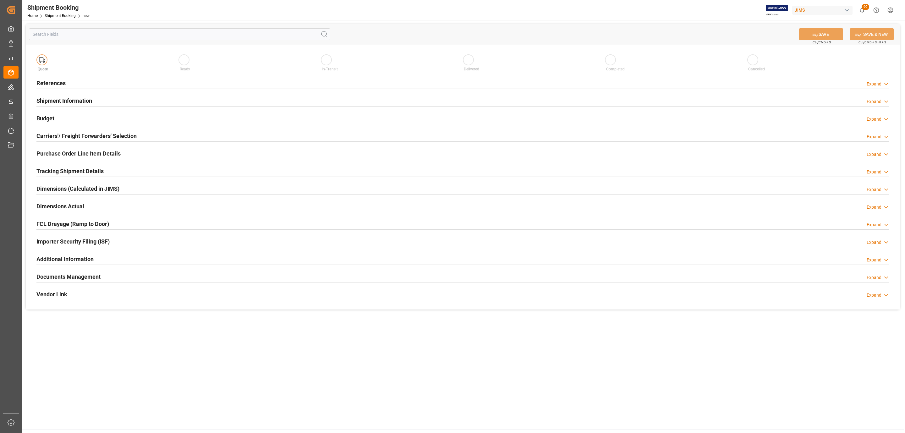
click at [71, 80] on div "References Expand" at bounding box center [462, 83] width 853 height 12
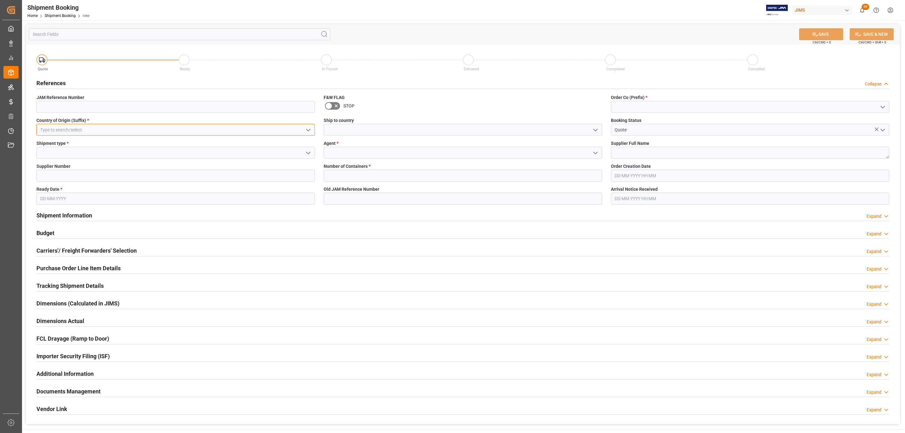
click at [74, 126] on input at bounding box center [175, 130] width 279 height 12
click at [71, 143] on div "US" at bounding box center [176, 144] width 278 height 14
type input "US"
click at [310, 152] on button "open menu" at bounding box center [307, 153] width 9 height 10
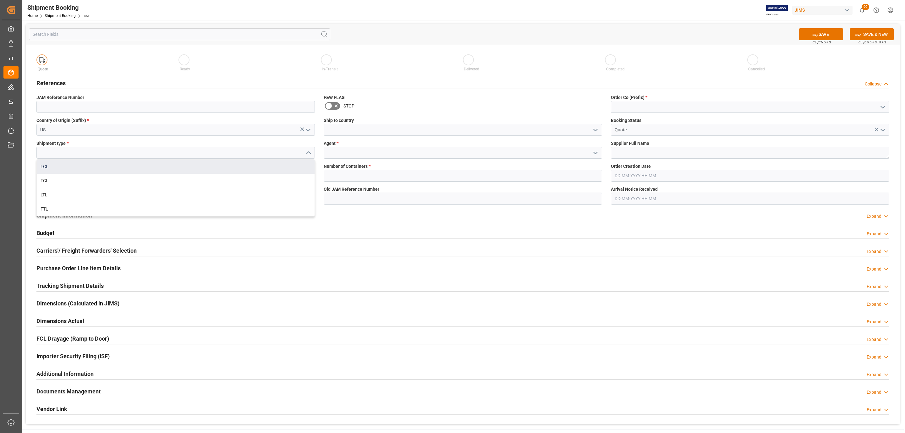
click at [114, 166] on div "LCL" at bounding box center [176, 167] width 278 height 14
click at [309, 154] on icon "open menu" at bounding box center [309, 153] width 8 height 8
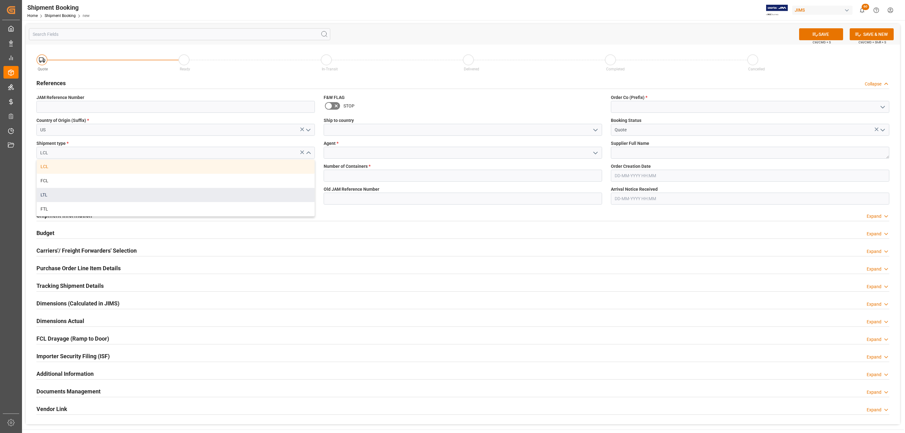
click at [80, 196] on div "LTL" at bounding box center [176, 195] width 278 height 14
type input "LTL"
click at [135, 174] on input at bounding box center [175, 176] width 279 height 12
paste input "182545"
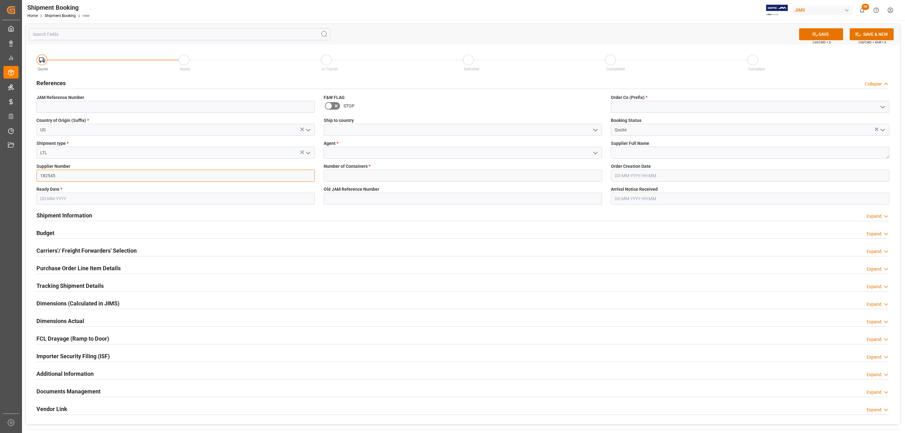
type input "182545"
click at [49, 197] on input "text" at bounding box center [175, 199] width 279 height 12
click at [61, 210] on div "October 2025 Mo Tu We Th Fr Sa Su" at bounding box center [81, 218] width 89 height 21
click at [83, 237] on div "2" at bounding box center [82, 238] width 8 height 8
type input "[DATE]"
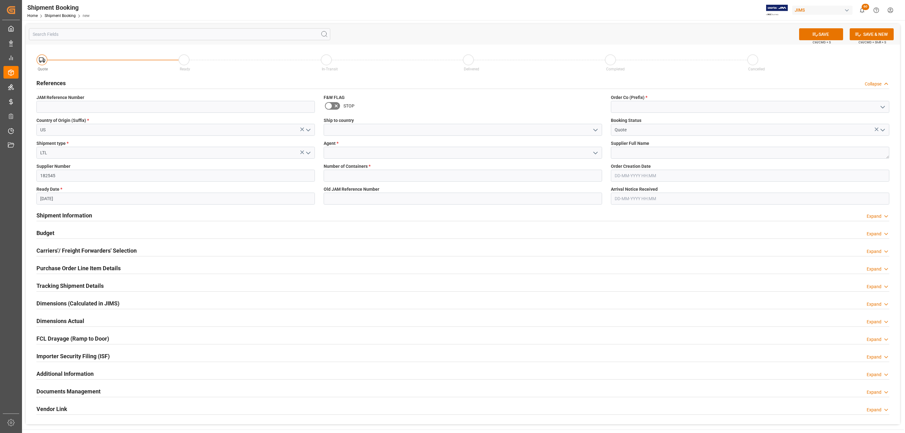
click at [598, 130] on icon "open menu" at bounding box center [596, 130] width 8 height 8
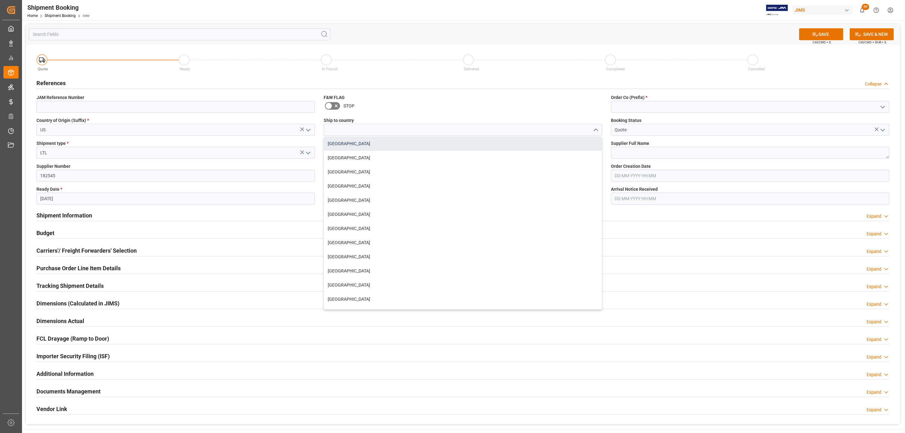
click at [345, 146] on div "Canada" at bounding box center [463, 144] width 278 height 14
type input "Canada"
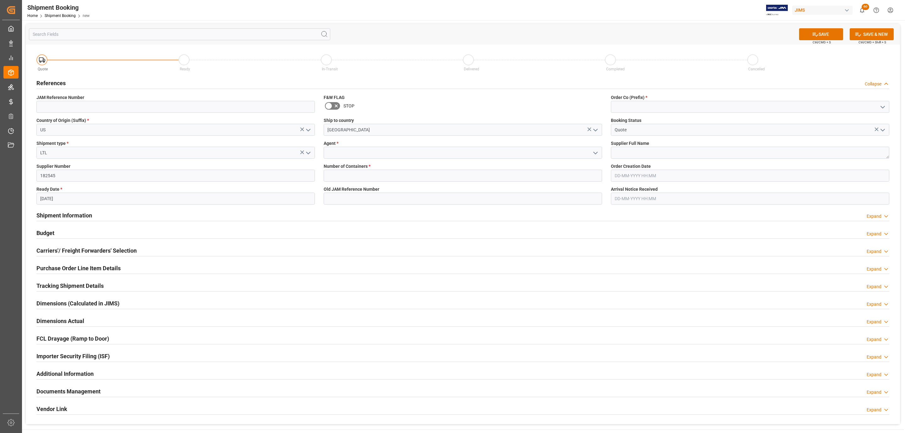
click at [596, 151] on icon "open menu" at bounding box center [596, 153] width 8 height 8
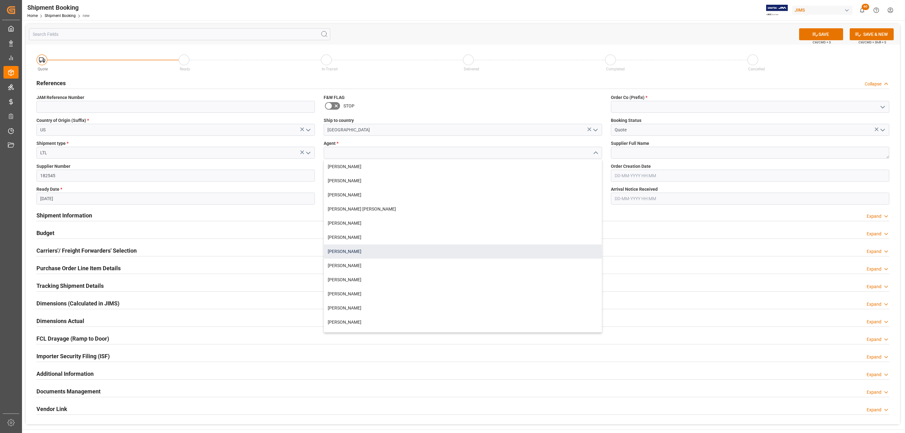
click at [345, 250] on div "[PERSON_NAME]" at bounding box center [463, 252] width 278 height 14
type input "[PERSON_NAME]"
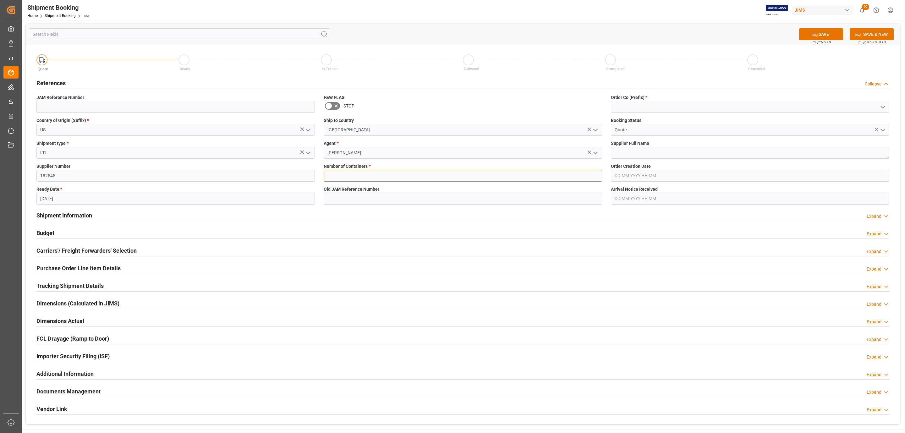
click at [528, 179] on input "text" at bounding box center [463, 176] width 279 height 12
type input "0"
click at [882, 106] on icon "open menu" at bounding box center [883, 107] width 8 height 8
click at [664, 132] on div "77" at bounding box center [750, 135] width 278 height 14
type input "77"
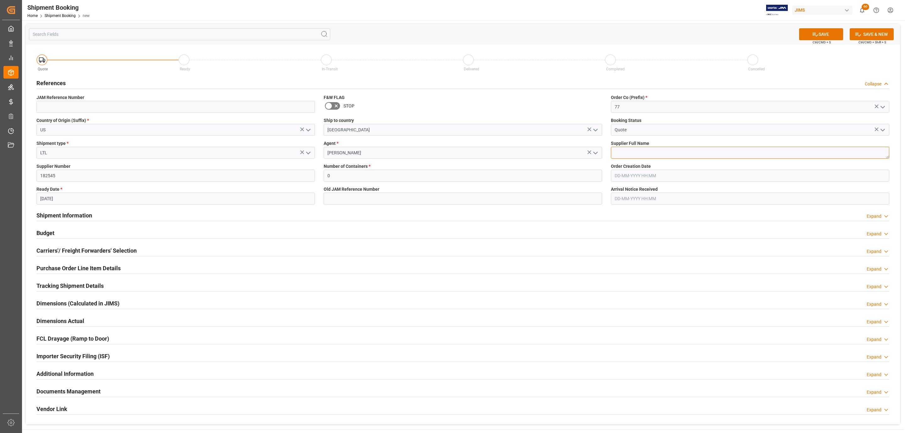
drag, startPoint x: 633, startPoint y: 157, endPoint x: 682, endPoint y: 115, distance: 64.2
click at [633, 156] on textarea at bounding box center [750, 153] width 279 height 12
paste textarea "Covid"
type textarea "Covid"
click at [814, 36] on icon at bounding box center [815, 34] width 7 height 7
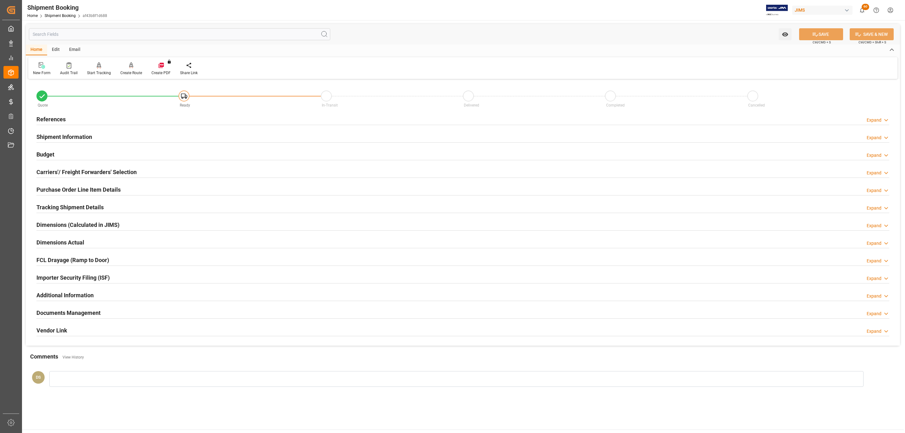
click at [38, 153] on h2 "Budget" at bounding box center [45, 154] width 18 height 8
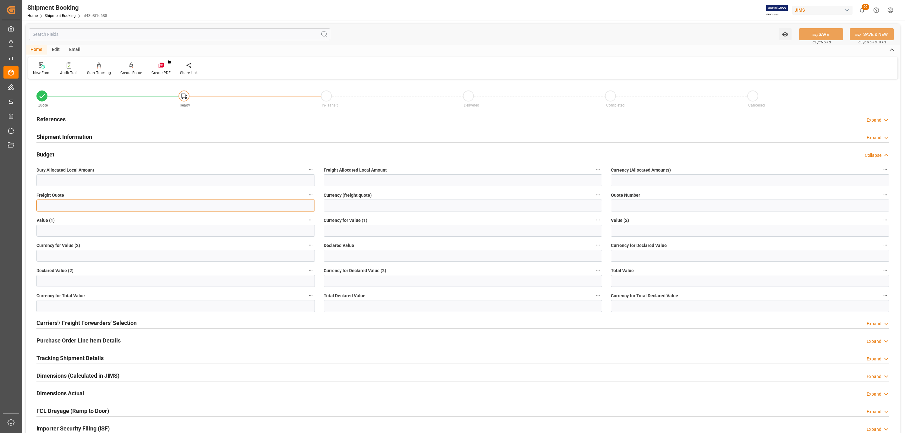
click at [78, 204] on input "text" at bounding box center [175, 206] width 279 height 12
type input "48"
click at [344, 207] on input at bounding box center [463, 206] width 279 height 12
type input "USD"
click at [817, 32] on icon at bounding box center [815, 34] width 7 height 7
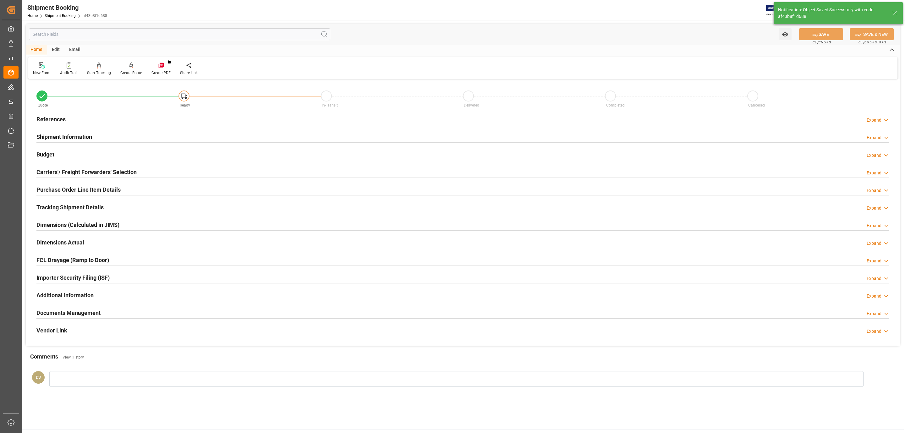
click at [79, 174] on h2 "Carriers'/ Freight Forwarders' Selection" at bounding box center [86, 172] width 100 height 8
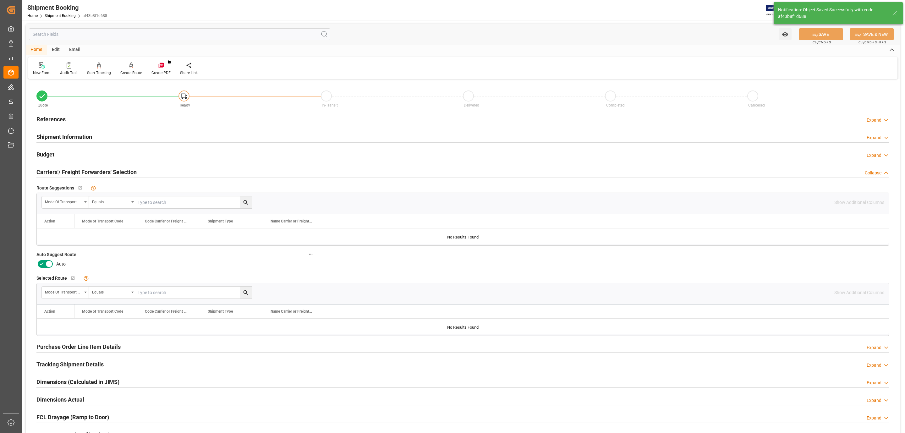
click at [47, 264] on icon at bounding box center [48, 264] width 3 height 3
click at [0, 0] on input "checkbox" at bounding box center [0, 0] width 0 height 0
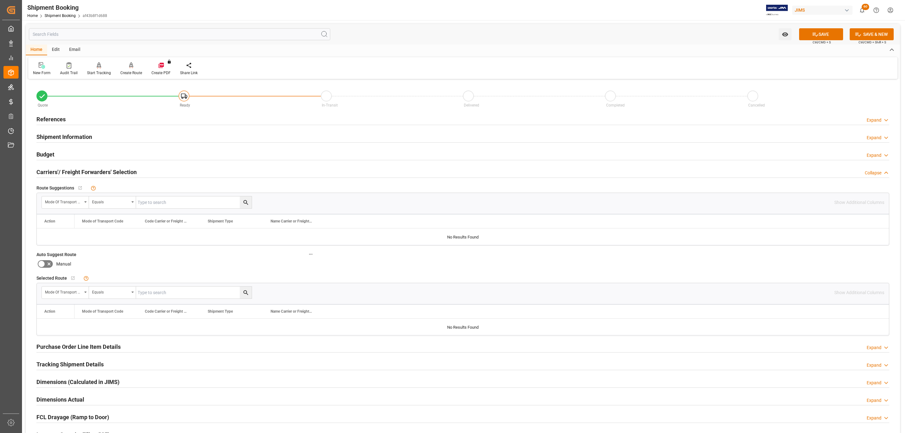
click at [843, 38] on div "SAVE Ctrl/CMD + S" at bounding box center [821, 34] width 57 height 12
click at [839, 38] on button "SAVE" at bounding box center [821, 34] width 44 height 12
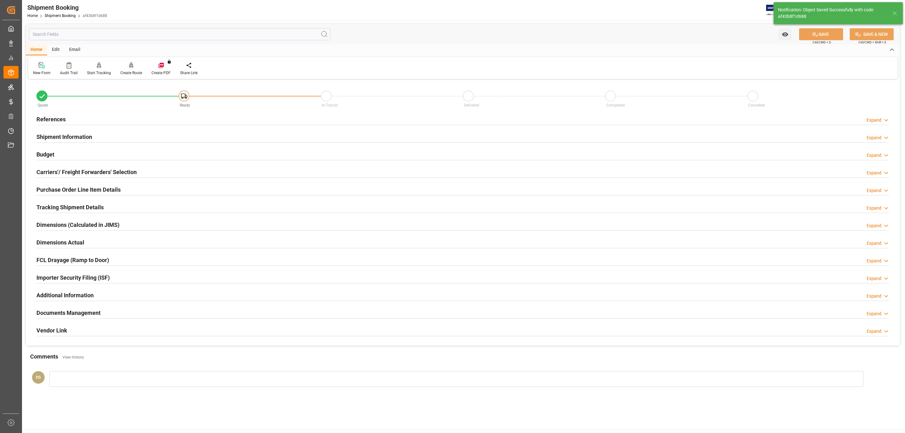
click at [127, 64] on div at bounding box center [131, 65] width 22 height 7
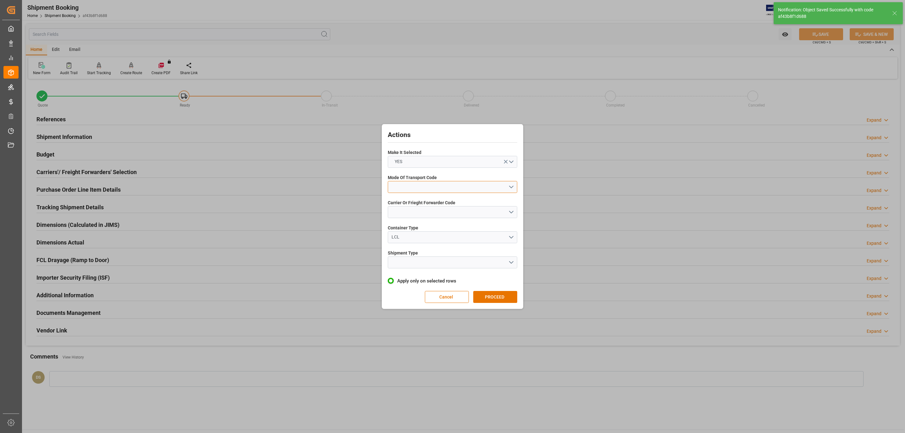
click at [442, 185] on button "open menu" at bounding box center [453, 187] width 130 height 12
click at [424, 204] on div "2- COURIER AIR" at bounding box center [452, 201] width 129 height 13
click at [413, 214] on button "open menu" at bounding box center [453, 212] width 130 height 12
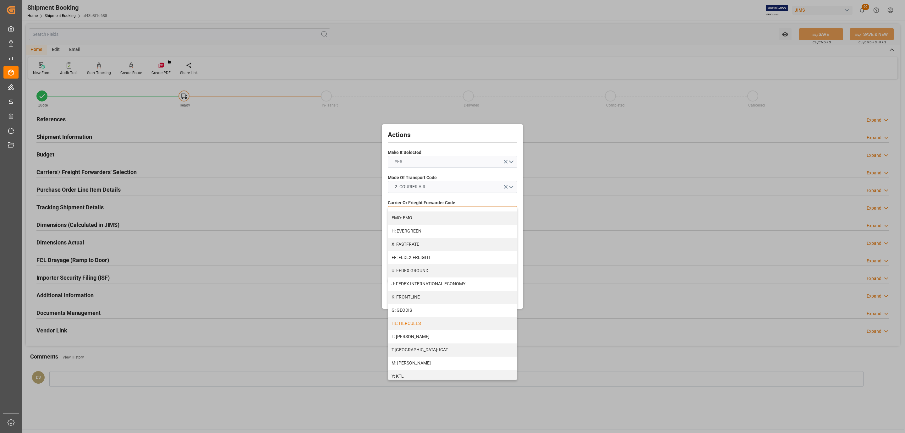
scroll to position [189, 0]
click at [445, 237] on div "J: FEDEX INTERNATIONAL ECONOMY" at bounding box center [452, 236] width 129 height 13
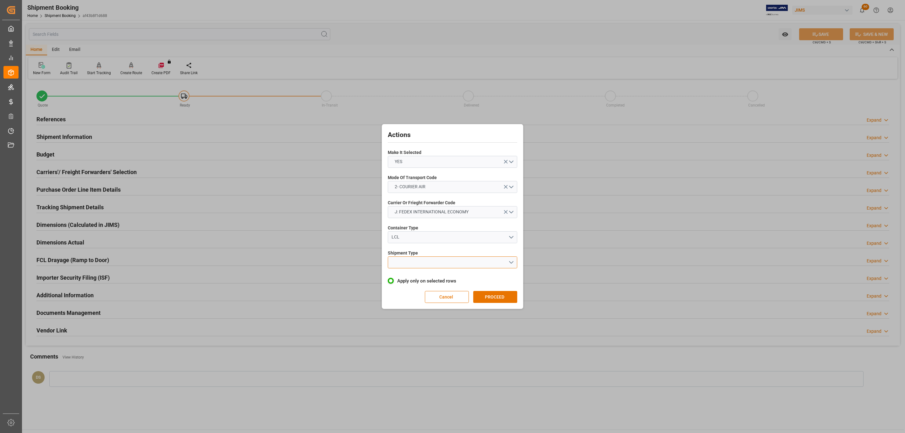
click at [435, 258] on button "open menu" at bounding box center [453, 263] width 130 height 12
click at [435, 258] on div "LTL" at bounding box center [452, 263] width 129 height 13
click at [487, 295] on button "PROCEED" at bounding box center [495, 297] width 44 height 12
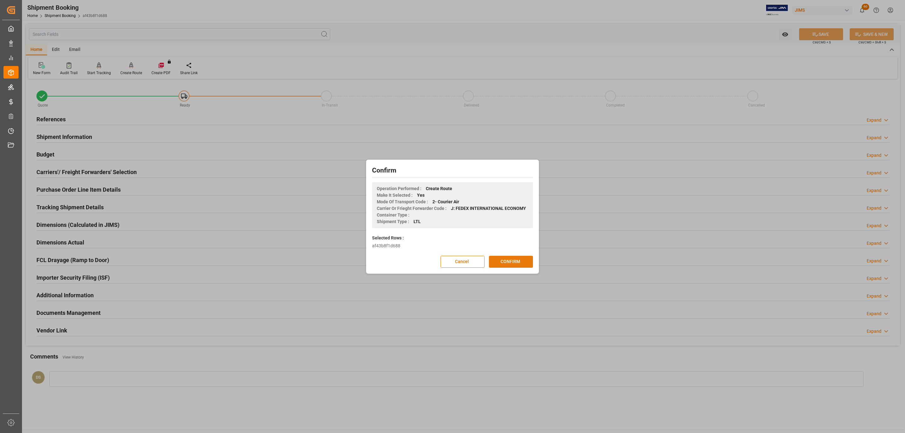
click at [494, 266] on div "Confirm Operation Performed : Create Route Make It Selected : Yes Mode Of Trans…" at bounding box center [453, 216] width 170 height 111
click at [495, 266] on button "CONFIRM" at bounding box center [511, 262] width 44 height 12
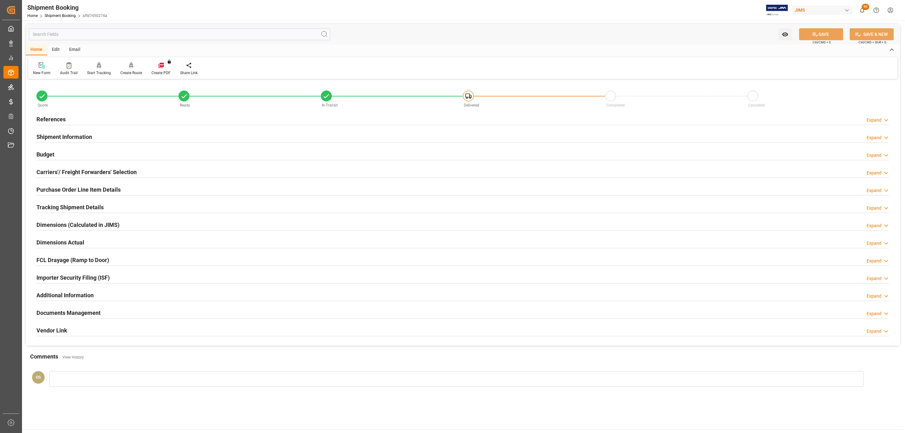
click at [78, 188] on h2 "Purchase Order Line Item Details" at bounding box center [78, 189] width 84 height 8
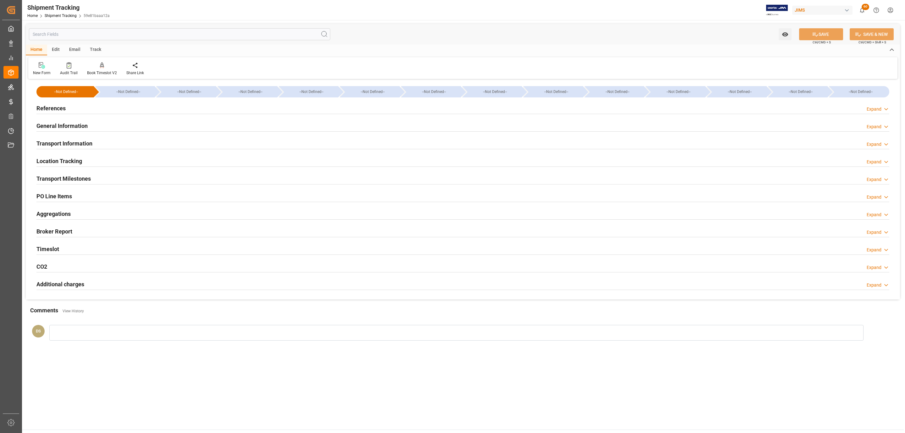
click at [82, 196] on div "PO Line Items Expand" at bounding box center [462, 196] width 853 height 12
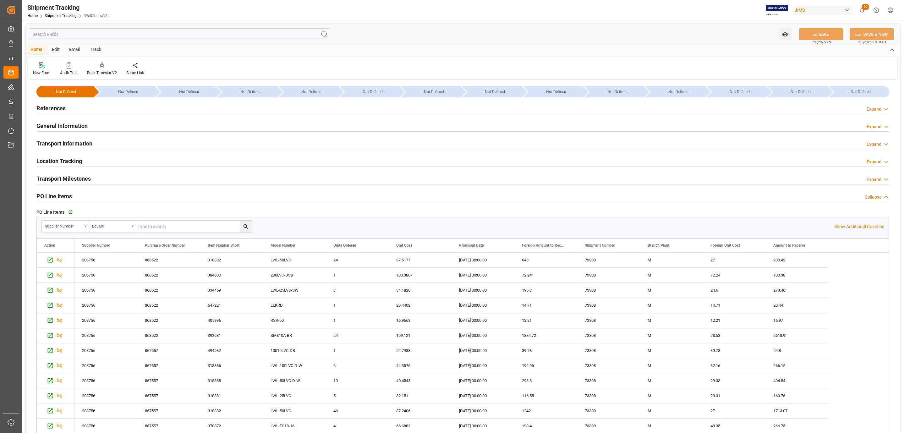
click at [143, 108] on div "References Expand" at bounding box center [462, 108] width 853 height 12
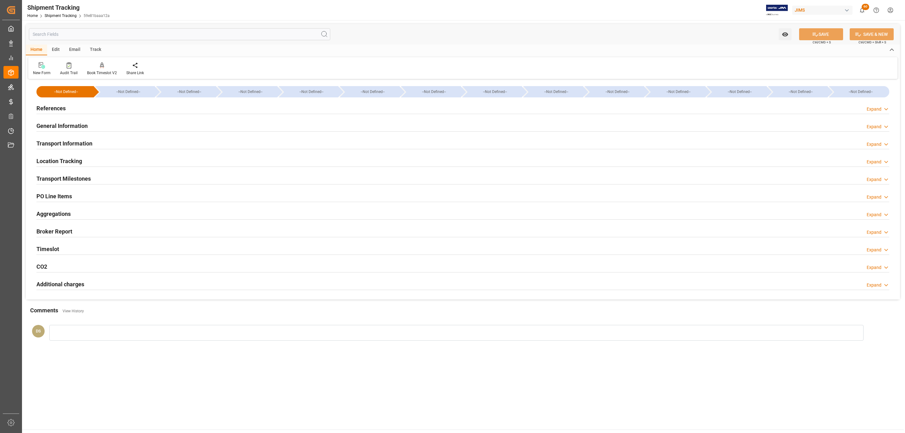
click at [64, 194] on h2 "PO Line Items" at bounding box center [54, 196] width 36 height 8
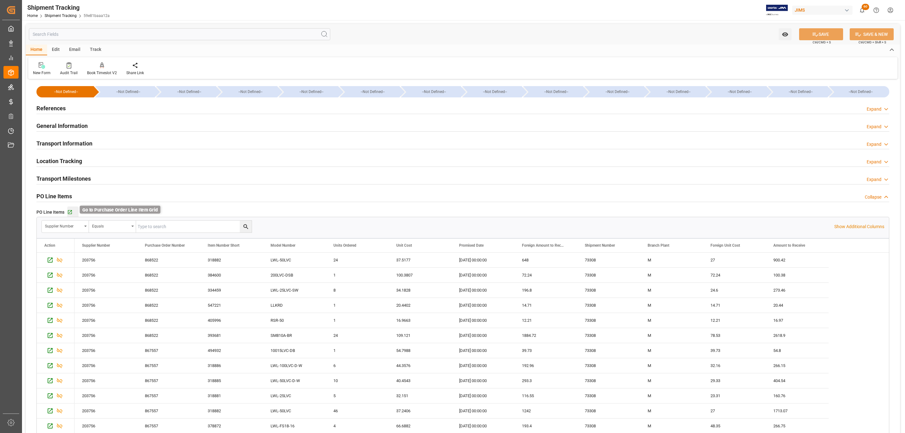
click at [69, 213] on icon "button" at bounding box center [69, 212] width 5 height 5
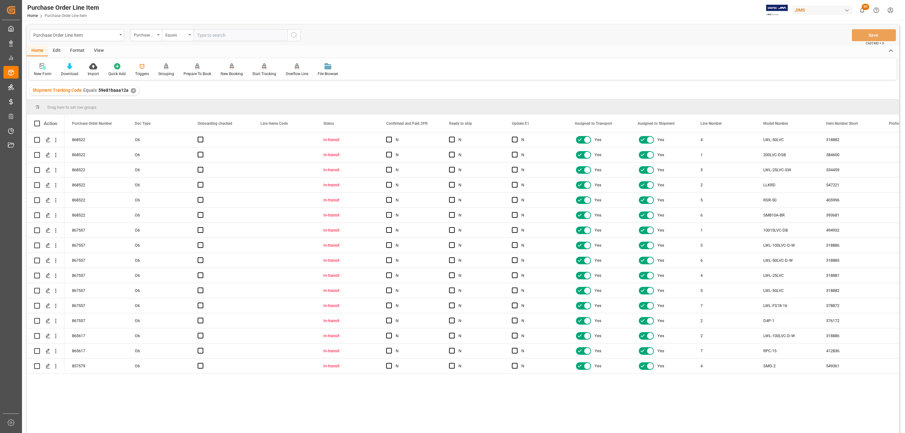
click at [102, 50] on div "View" at bounding box center [98, 51] width 19 height 11
click at [75, 66] on div at bounding box center [71, 66] width 31 height 7
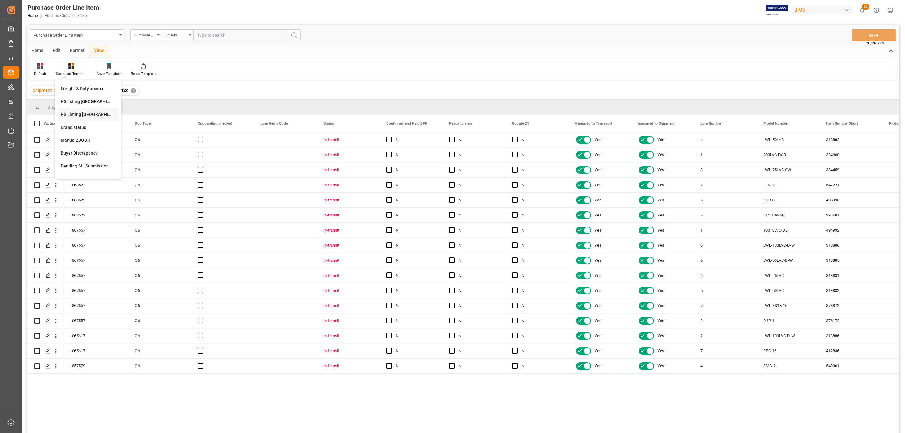
click at [95, 111] on div "HS Listing [GEOGRAPHIC_DATA]" at bounding box center [88, 114] width 55 height 7
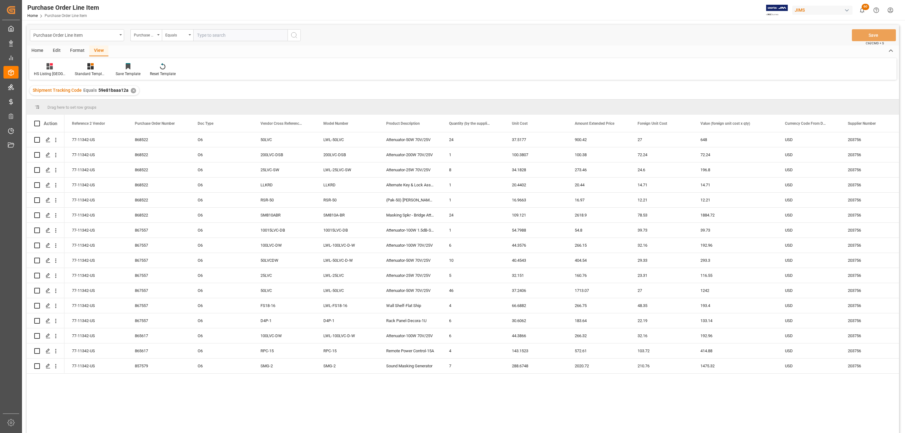
click at [38, 51] on div "Home" at bounding box center [37, 51] width 21 height 11
click at [40, 123] on div at bounding box center [38, 124] width 9 height 6
click at [38, 124] on span at bounding box center [37, 124] width 6 height 6
click at [39, 121] on input "checkbox" at bounding box center [39, 121] width 0 height 0
checkbox input "true"
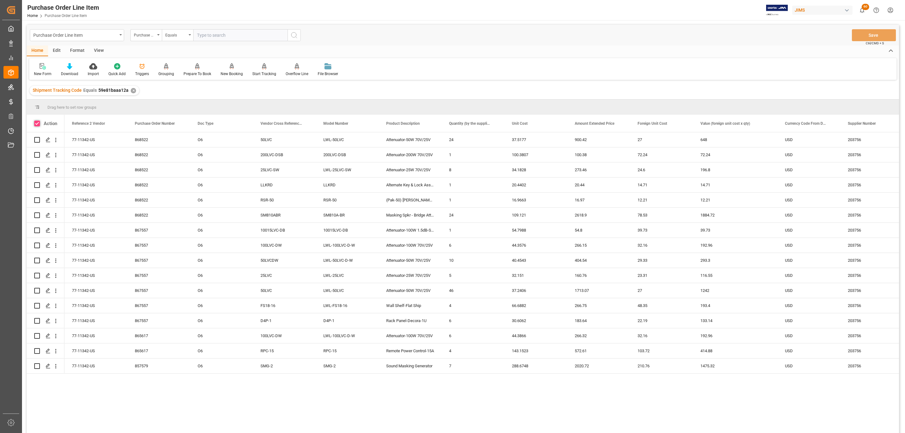
checkbox input "true"
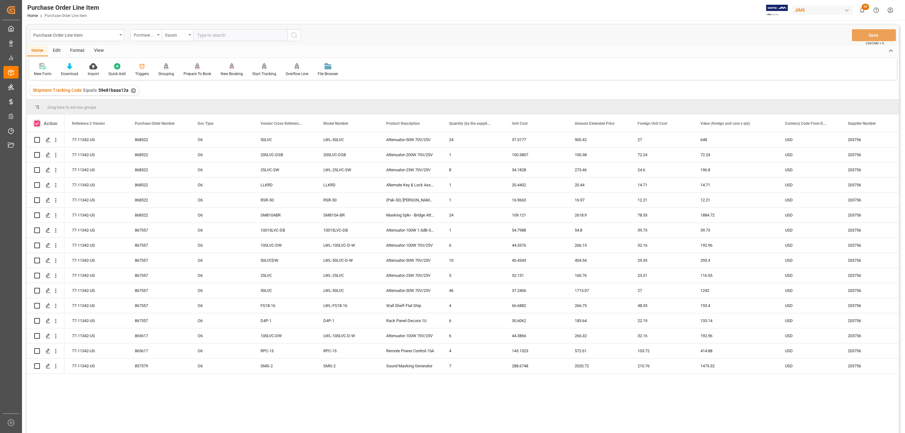
checkbox input "true"
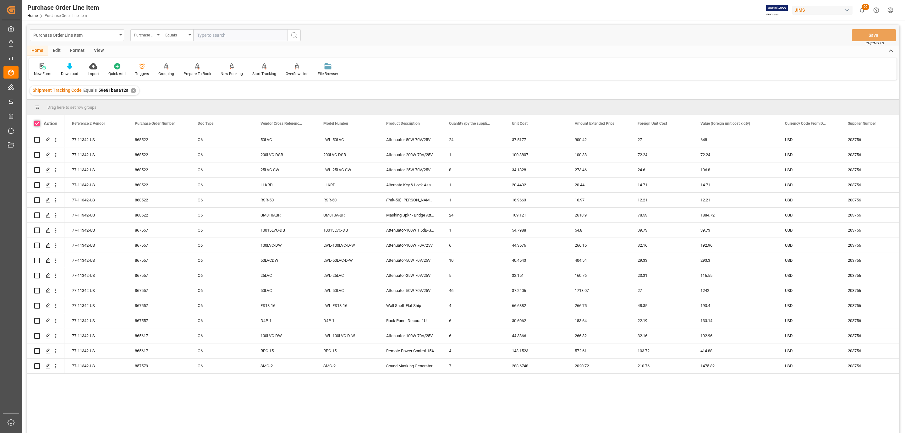
checkbox input "true"
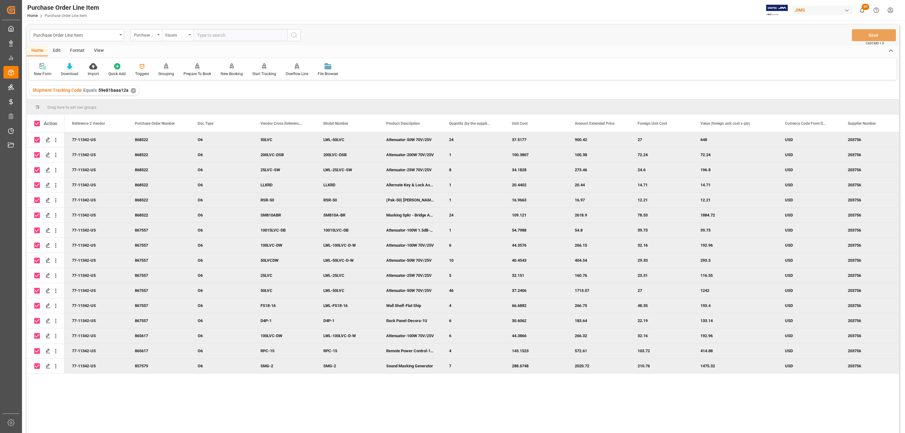
click at [68, 69] on icon at bounding box center [69, 66] width 5 height 6
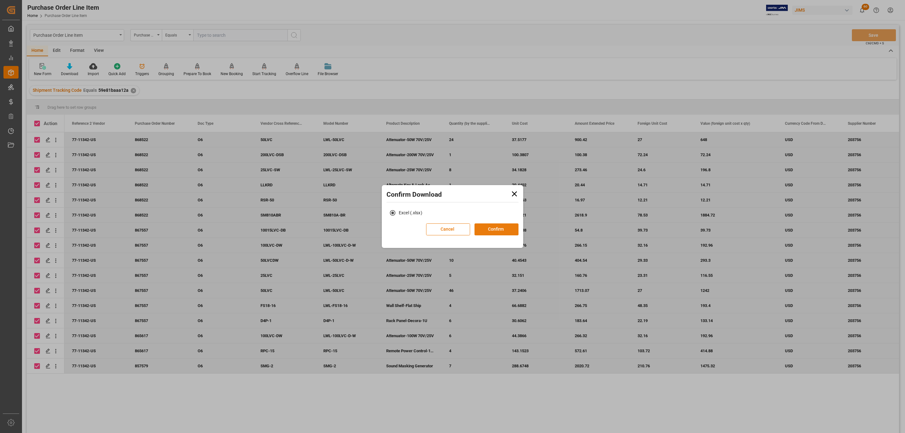
click at [512, 228] on button "Confirm" at bounding box center [497, 230] width 44 height 12
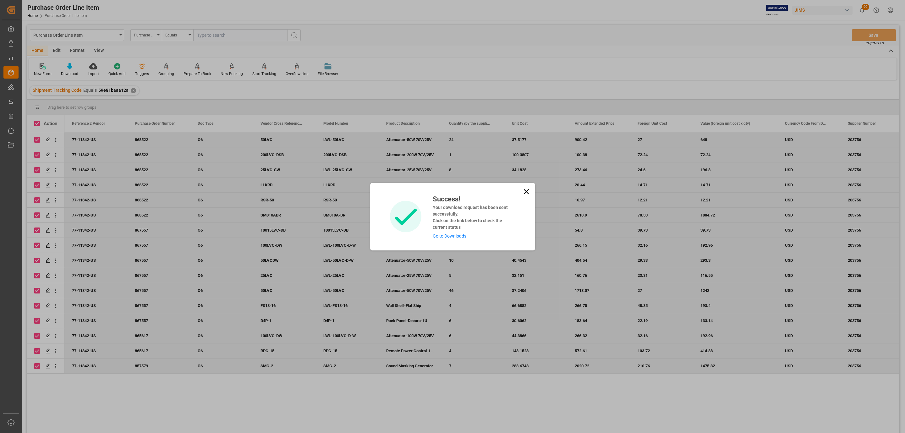
click at [439, 234] on link "Go to Downloads" at bounding box center [450, 236] width 34 height 5
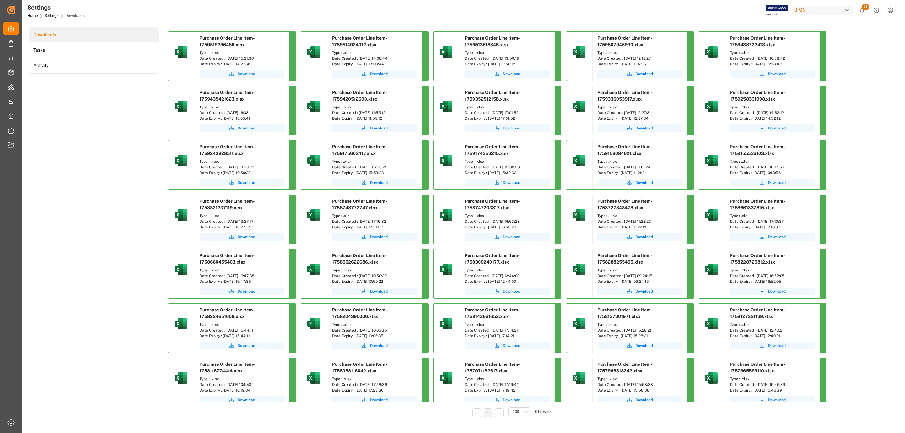
click at [237, 72] on button "Download" at bounding box center [242, 74] width 85 height 8
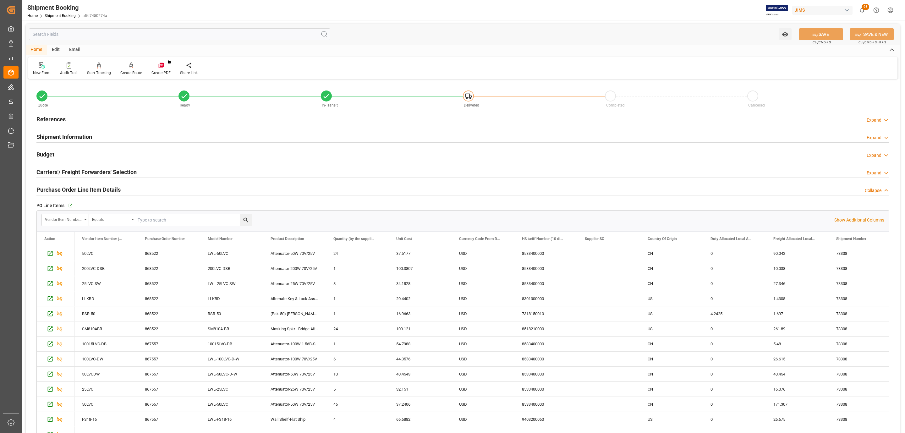
click at [67, 119] on div "References Expand" at bounding box center [462, 119] width 853 height 12
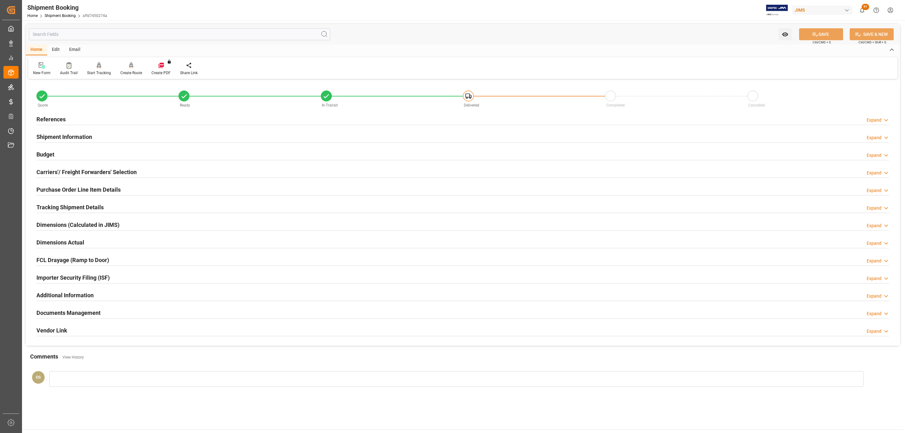
click at [65, 173] on h2 "Carriers'/ Freight Forwarders' Selection" at bounding box center [86, 172] width 100 height 8
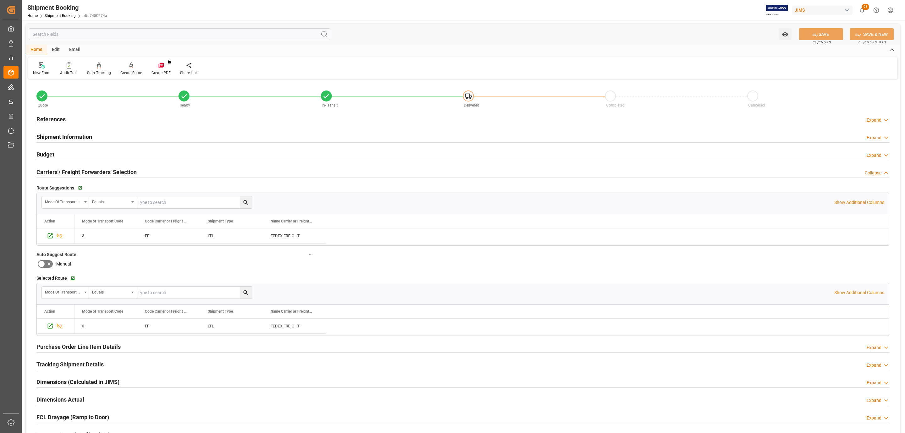
click at [65, 150] on div "Budget Expand" at bounding box center [462, 154] width 853 height 12
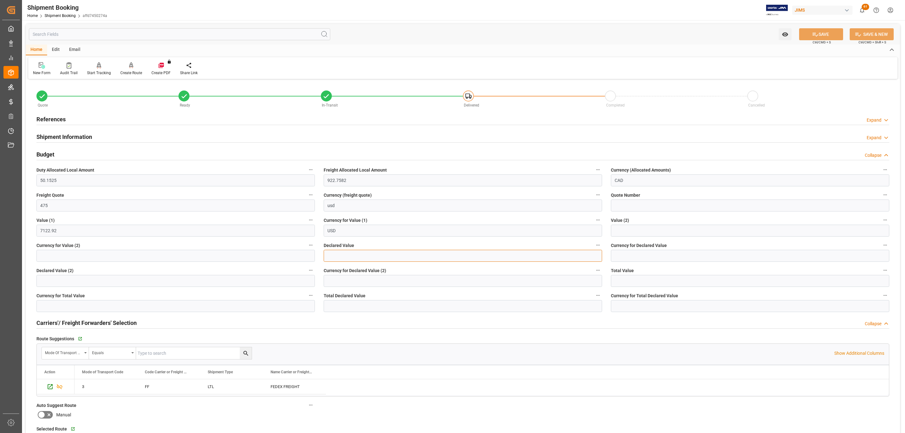
click at [356, 260] on input "text" at bounding box center [463, 256] width 279 height 12
type input "7122.92"
type input "USD"
click at [820, 36] on button "SAVE" at bounding box center [821, 34] width 44 height 12
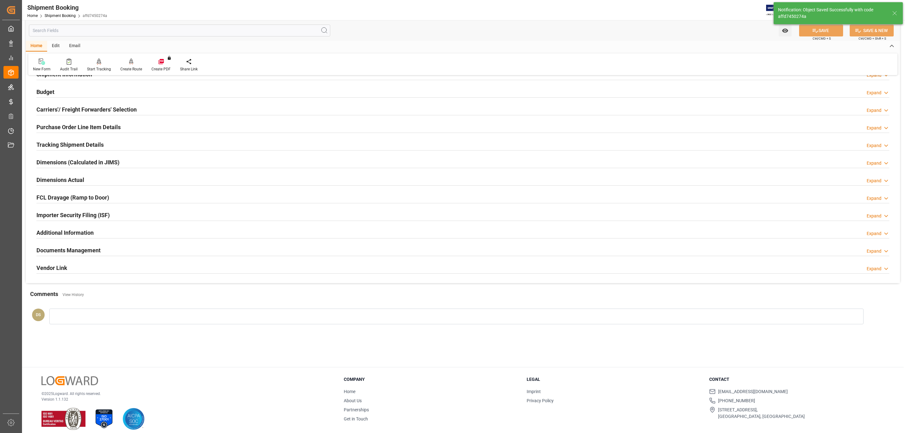
scroll to position [68, 0]
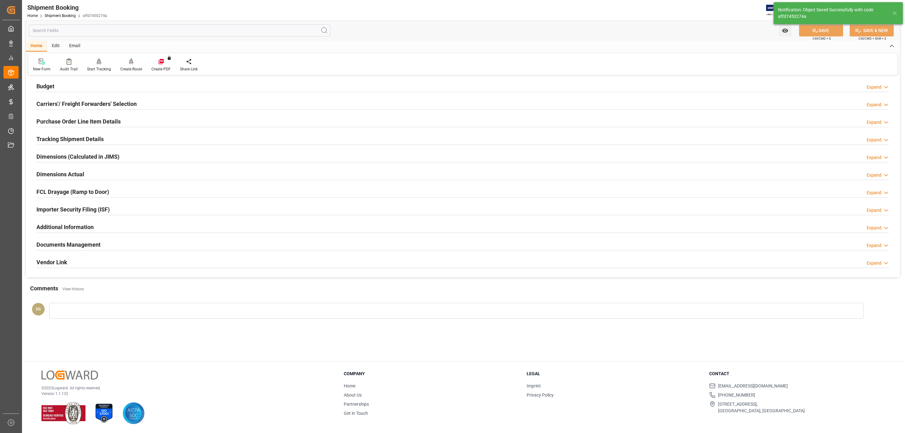
click at [85, 238] on div "Documents Management Expand" at bounding box center [463, 245] width 862 height 18
click at [83, 242] on h2 "Documents Management" at bounding box center [68, 244] width 64 height 8
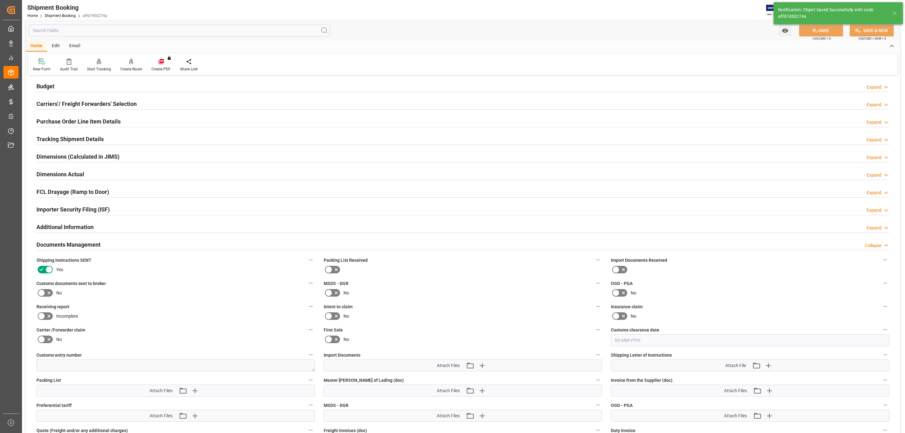
click at [42, 296] on icon at bounding box center [42, 293] width 8 height 8
click at [0, 0] on input "checkbox" at bounding box center [0, 0] width 0 height 0
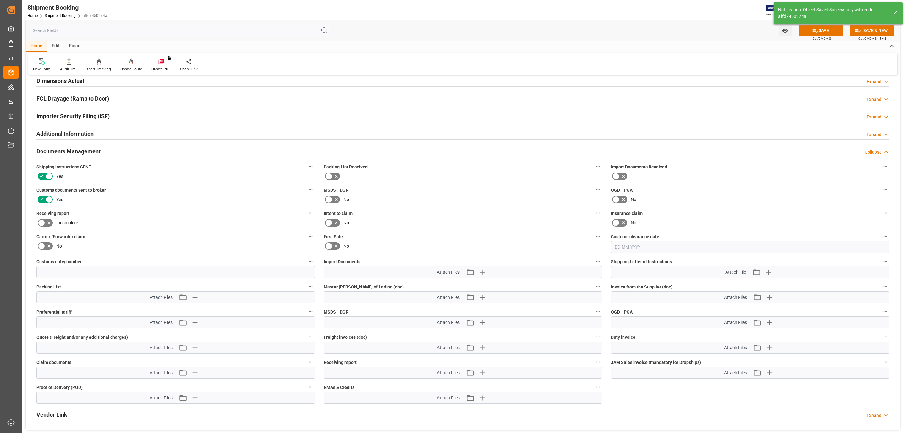
scroll to position [163, 0]
click at [485, 275] on icon "button" at bounding box center [482, 271] width 10 height 10
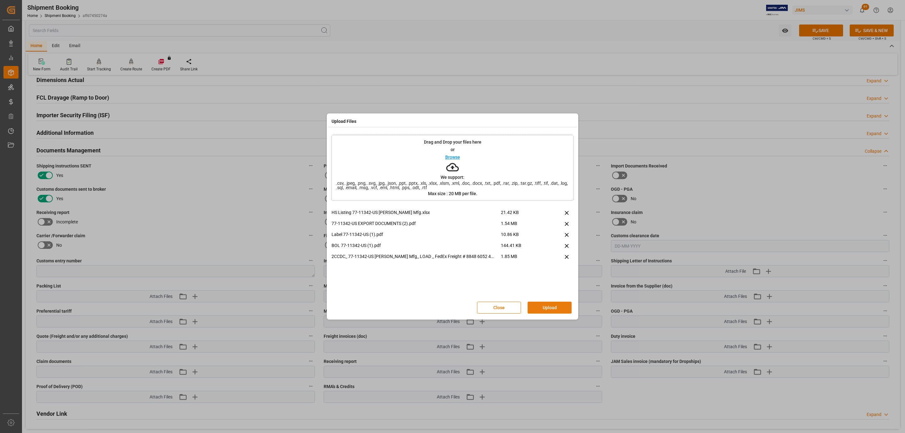
click at [554, 307] on button "Upload" at bounding box center [550, 308] width 44 height 12
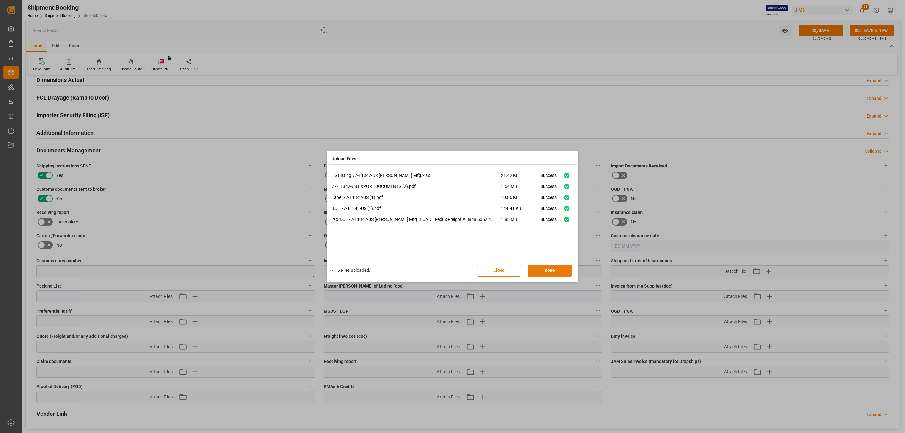
click at [544, 270] on button "Done" at bounding box center [550, 271] width 44 height 12
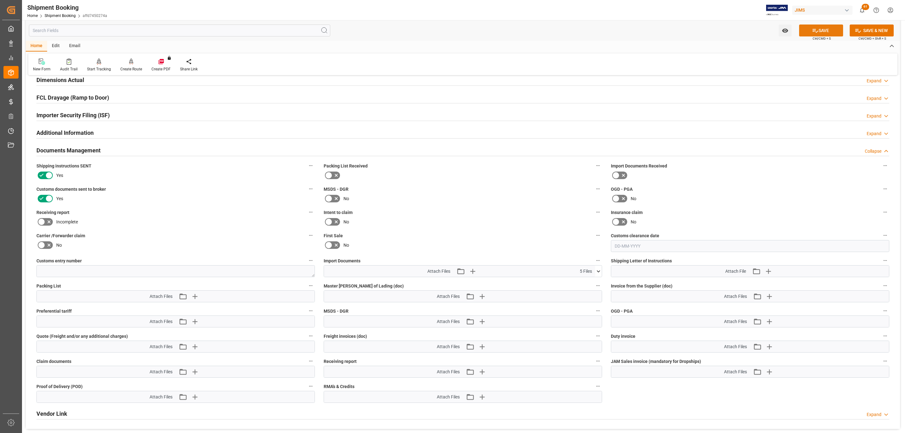
click at [812, 30] on icon at bounding box center [815, 30] width 7 height 7
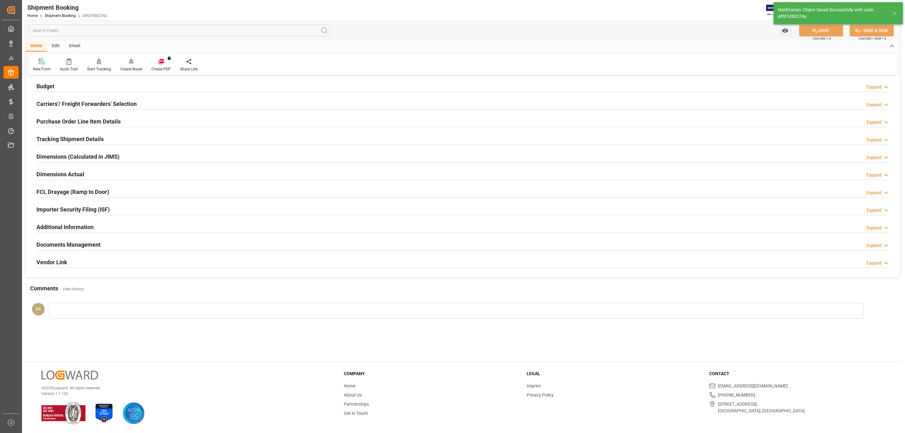
scroll to position [68, 0]
click at [81, 102] on h2 "Carriers'/ Freight Forwarders' Selection" at bounding box center [86, 104] width 100 height 8
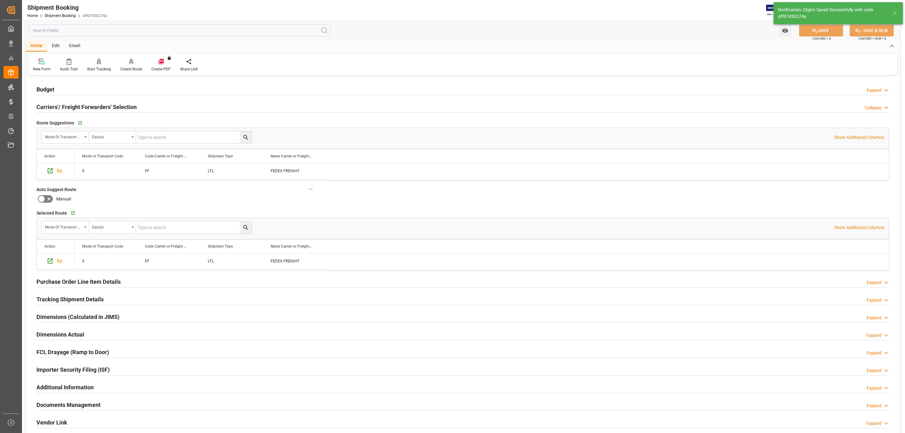
scroll to position [58, 0]
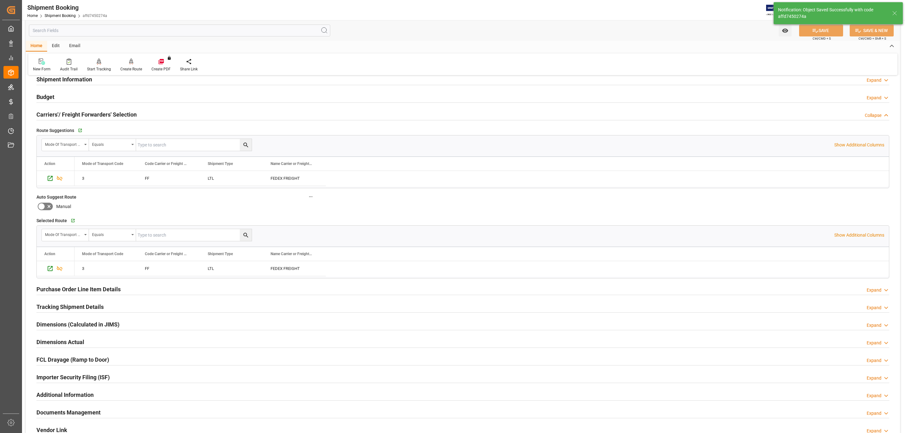
click at [68, 99] on div "Budget Expand" at bounding box center [462, 97] width 853 height 12
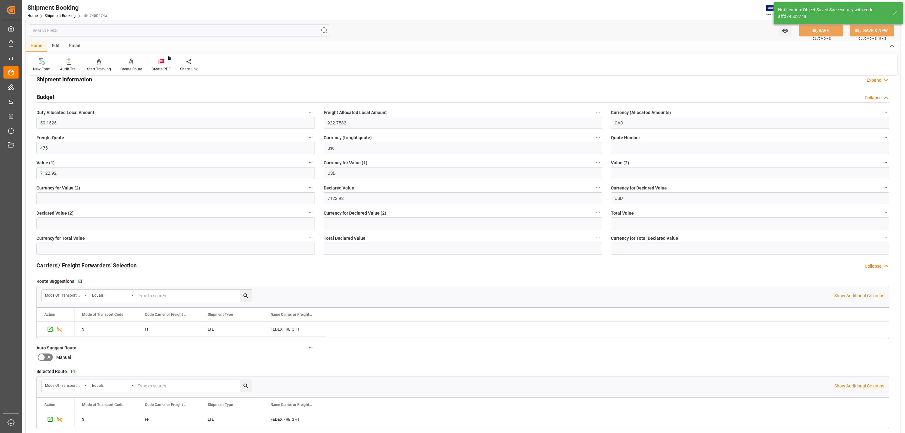
click at [68, 99] on div "Budget Collapse" at bounding box center [462, 97] width 853 height 12
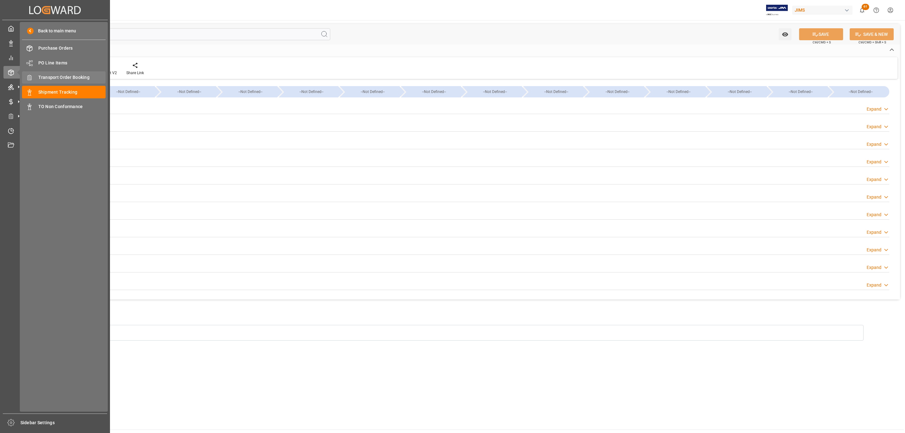
click at [76, 79] on span "Transport Order Booking" at bounding box center [72, 77] width 68 height 7
